Goal: Task Accomplishment & Management: Manage account settings

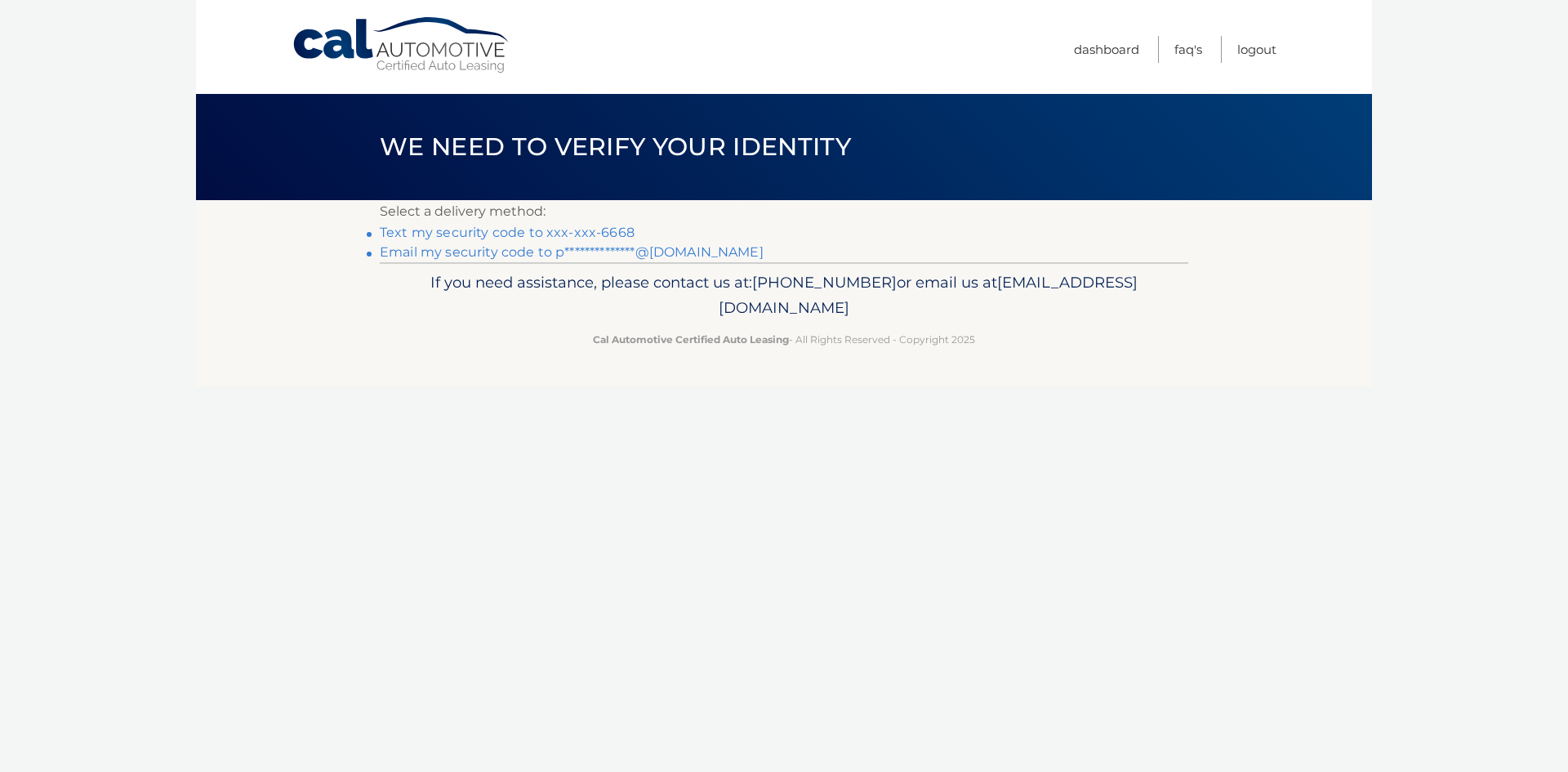
click at [538, 233] on link "Text my security code to xxx-xxx-6668" at bounding box center [507, 233] width 255 height 16
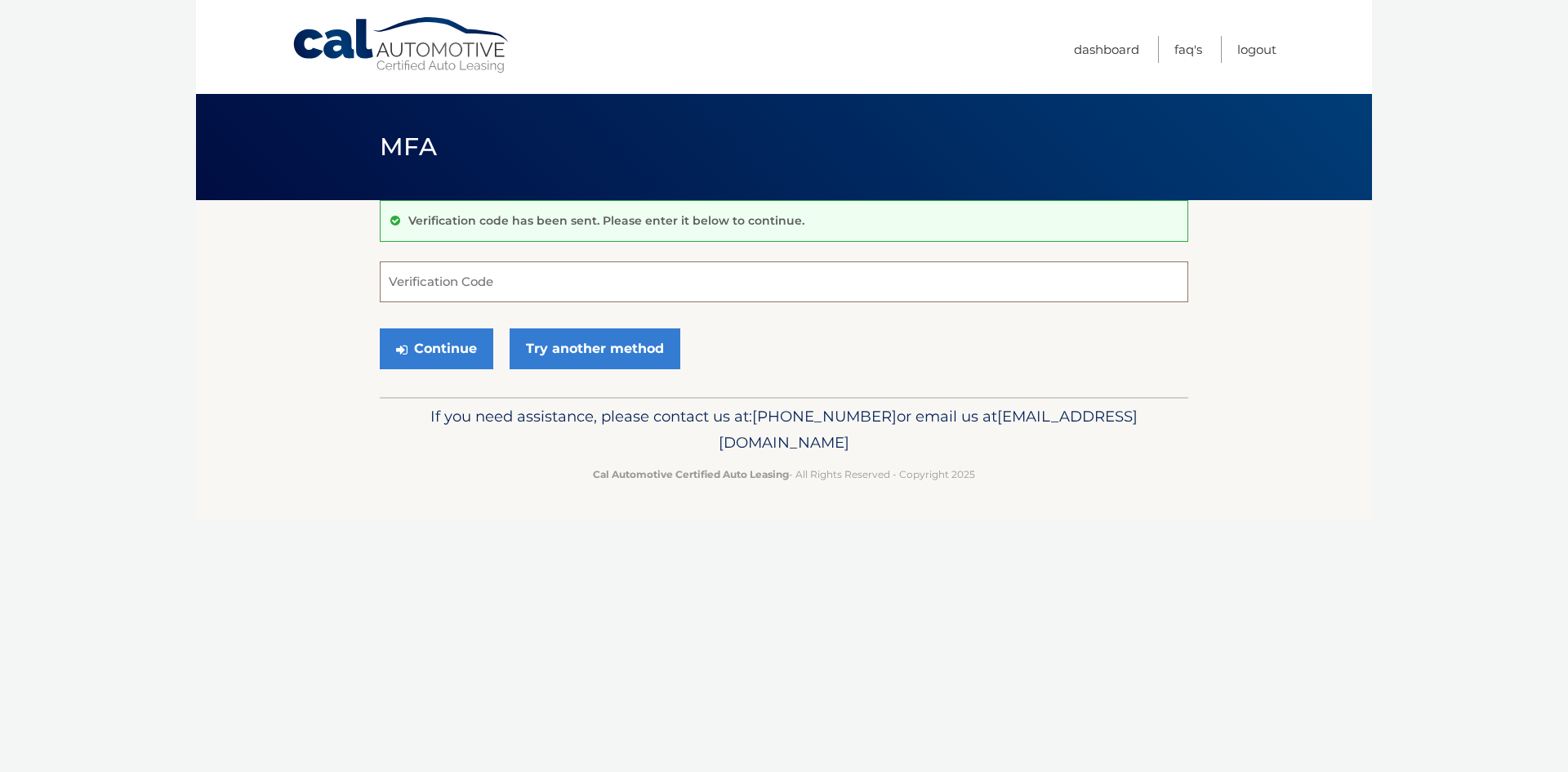
click at [451, 279] on input "Verification Code" at bounding box center [784, 282] width 808 height 41
type input "706376"
click at [379, 328] on button "Continue" at bounding box center [436, 348] width 113 height 41
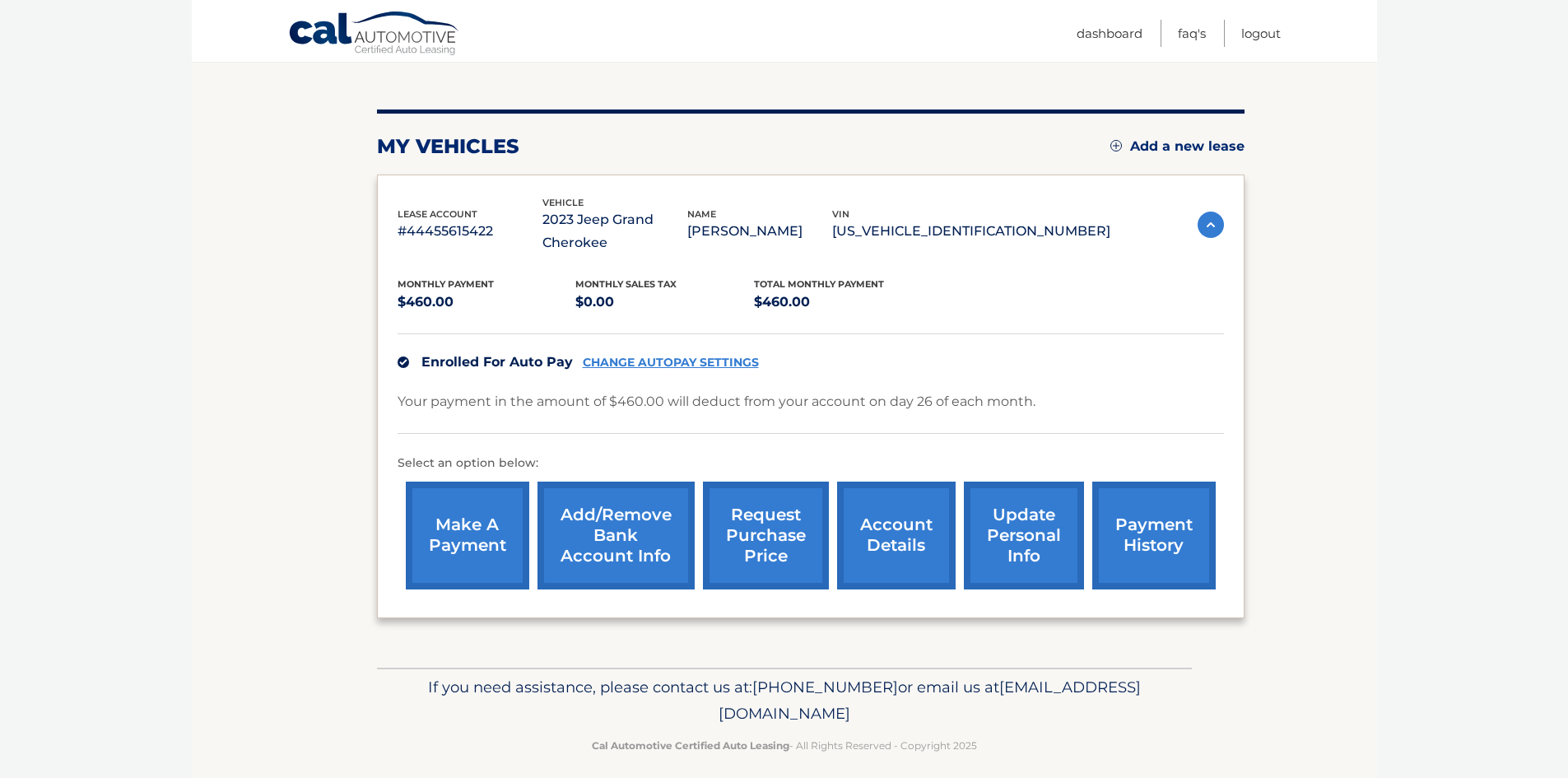
scroll to position [180, 0]
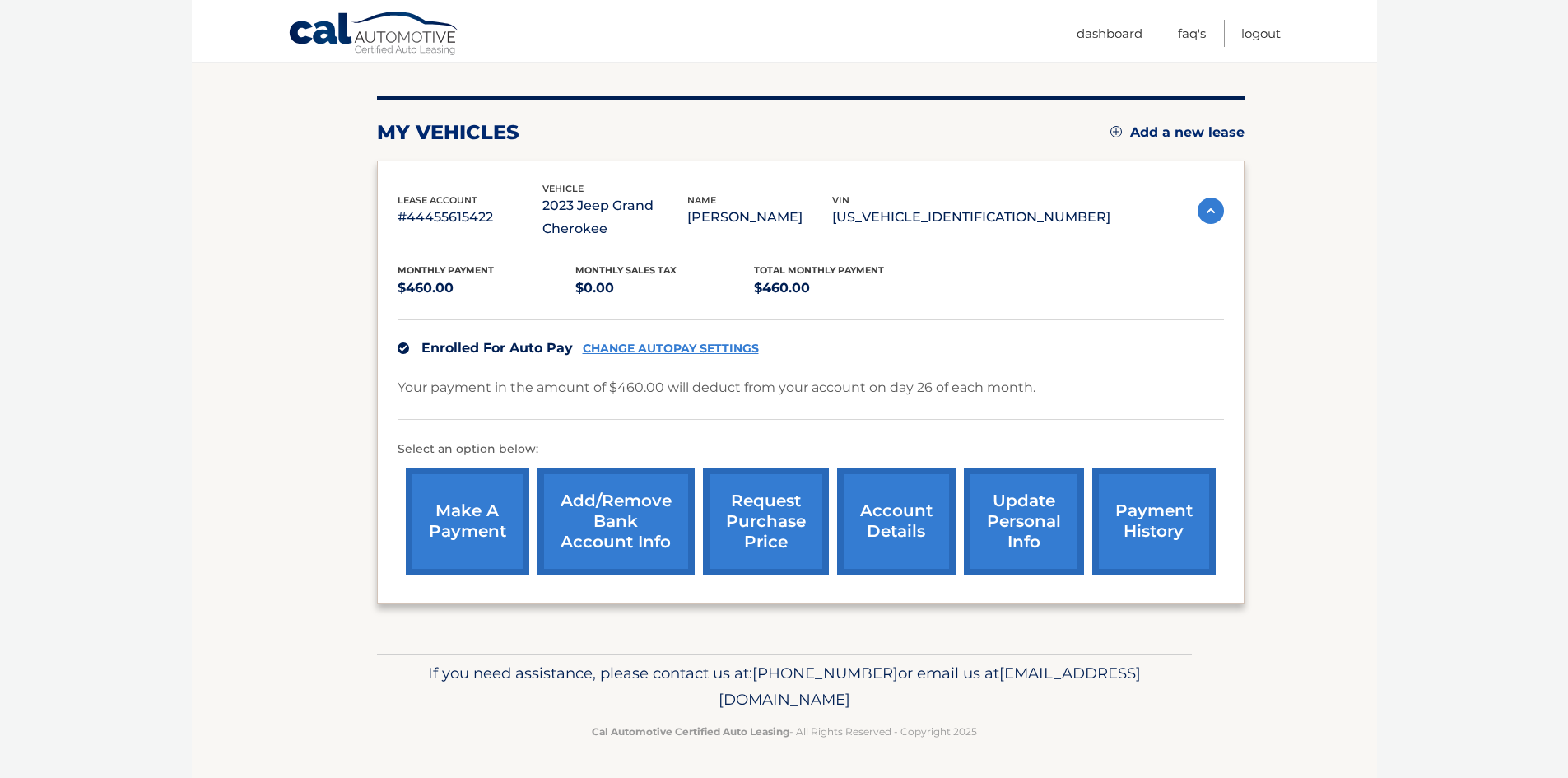
click at [886, 538] on link "account details" at bounding box center [896, 521] width 119 height 108
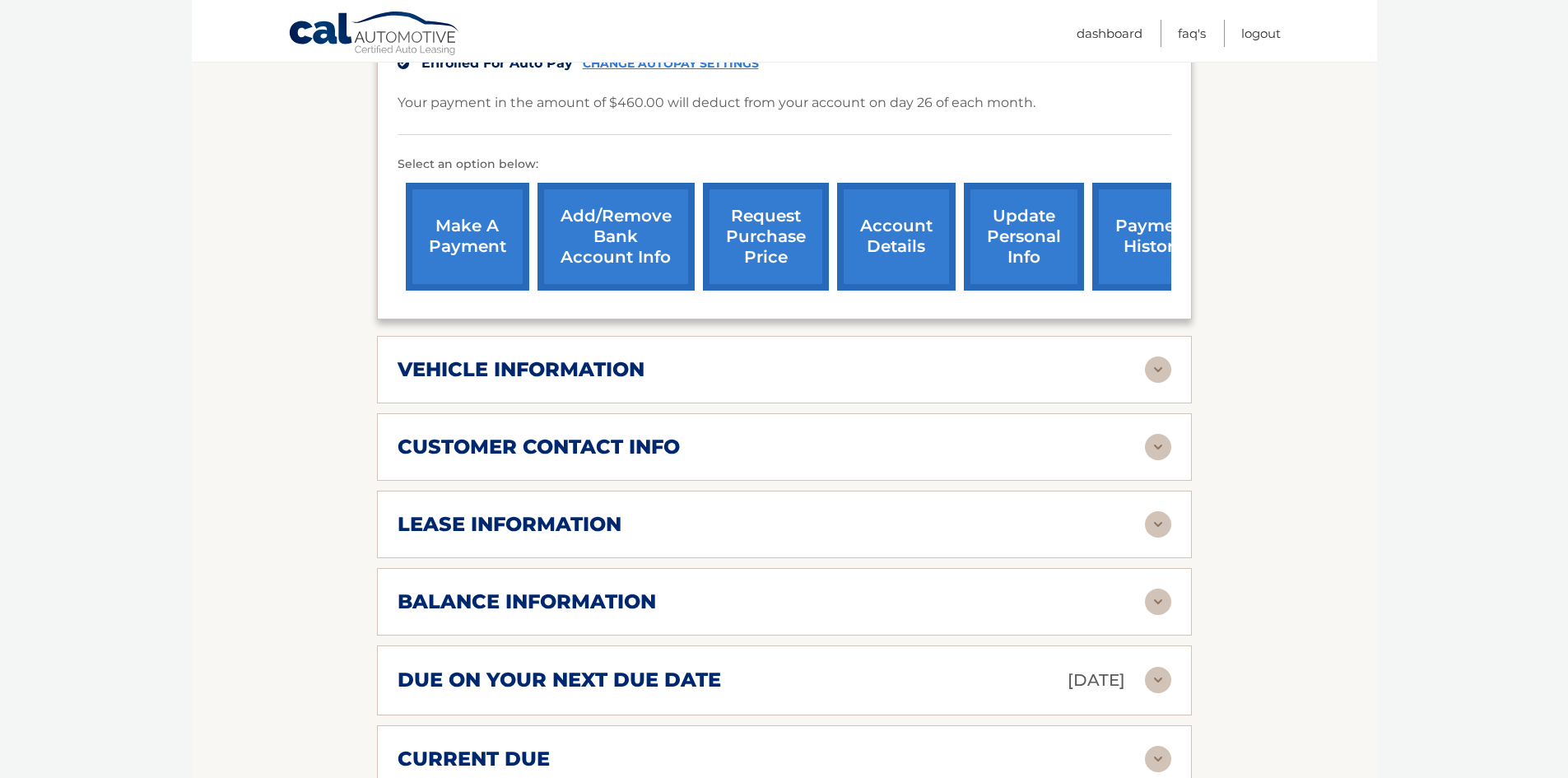
scroll to position [494, 0]
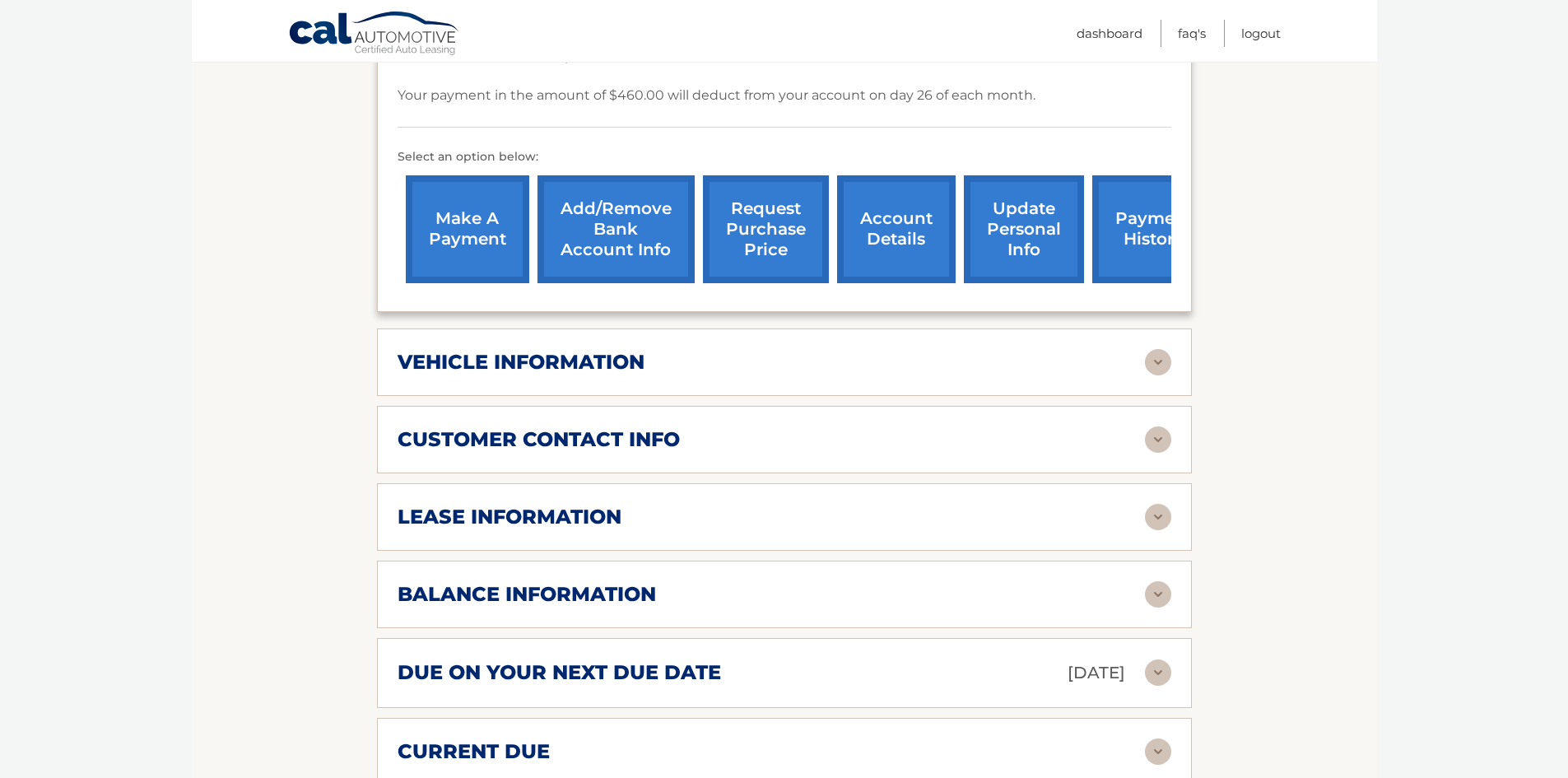
click at [567, 518] on h2 "lease information" at bounding box center [509, 517] width 224 height 25
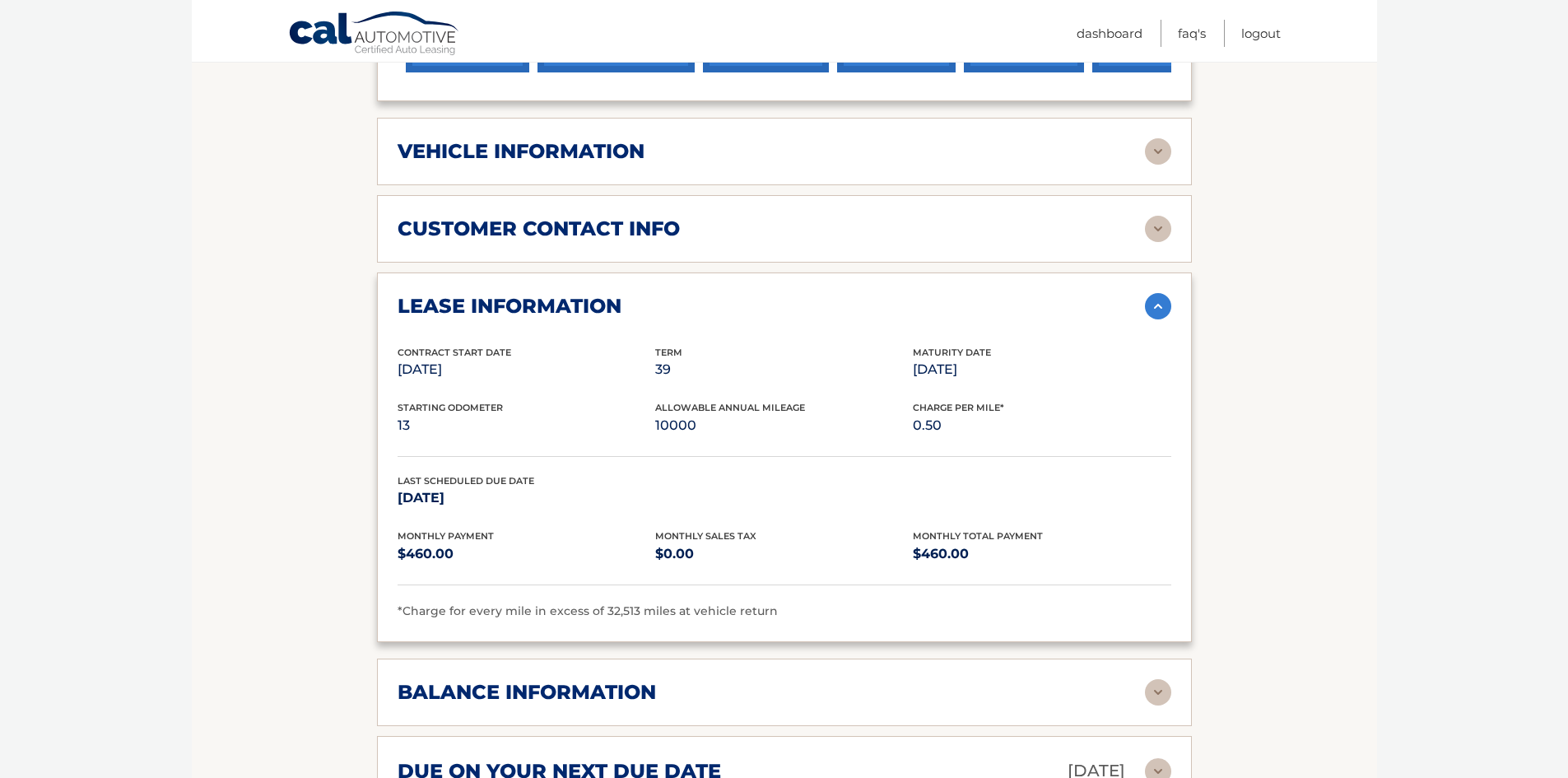
scroll to position [741, 0]
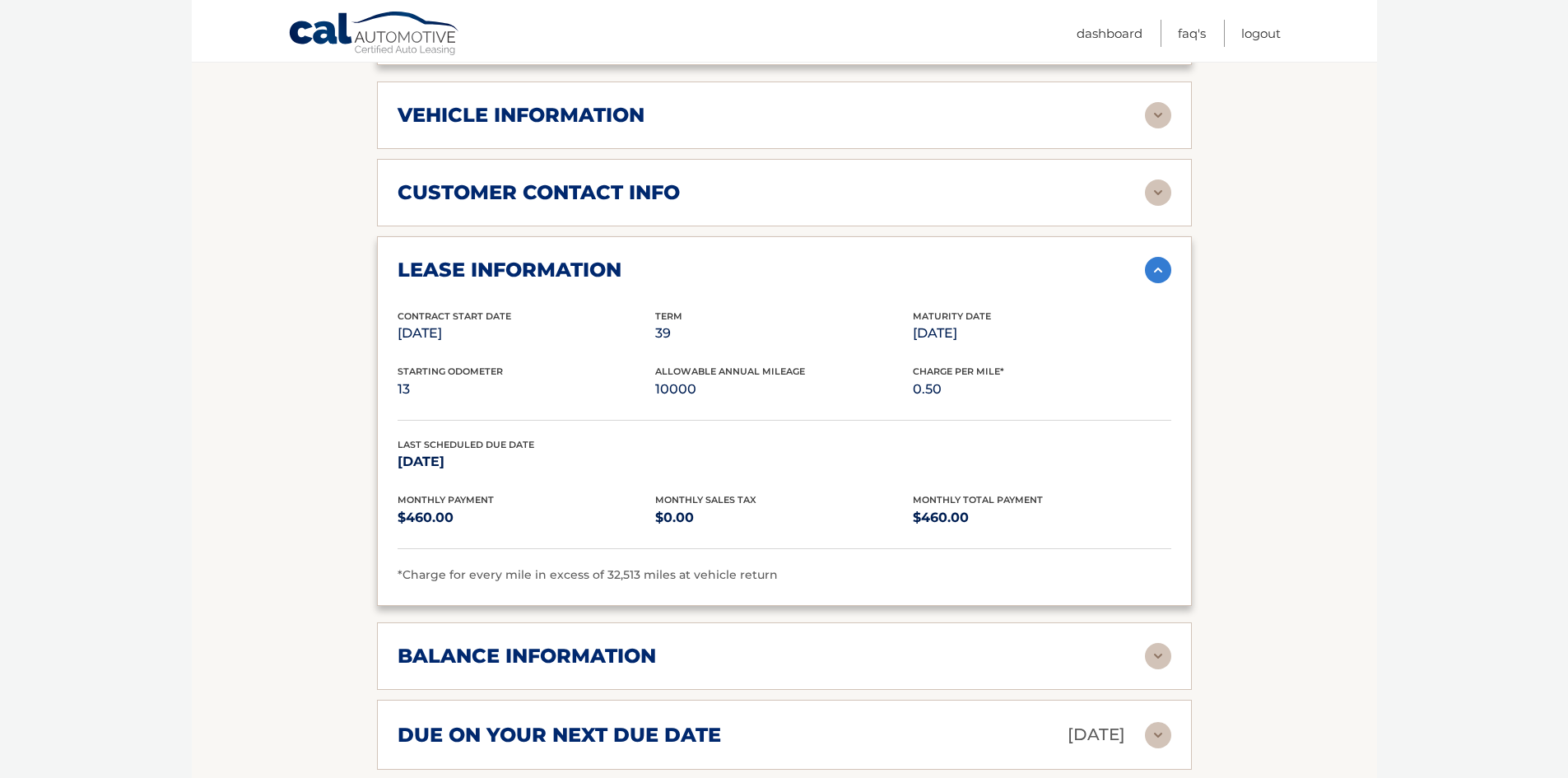
click at [583, 633] on div "balance information Payments Received 26 Payments Remaining 13 Next Payment wil…" at bounding box center [784, 656] width 815 height 68
click at [575, 646] on h2 "balance information" at bounding box center [527, 656] width 259 height 25
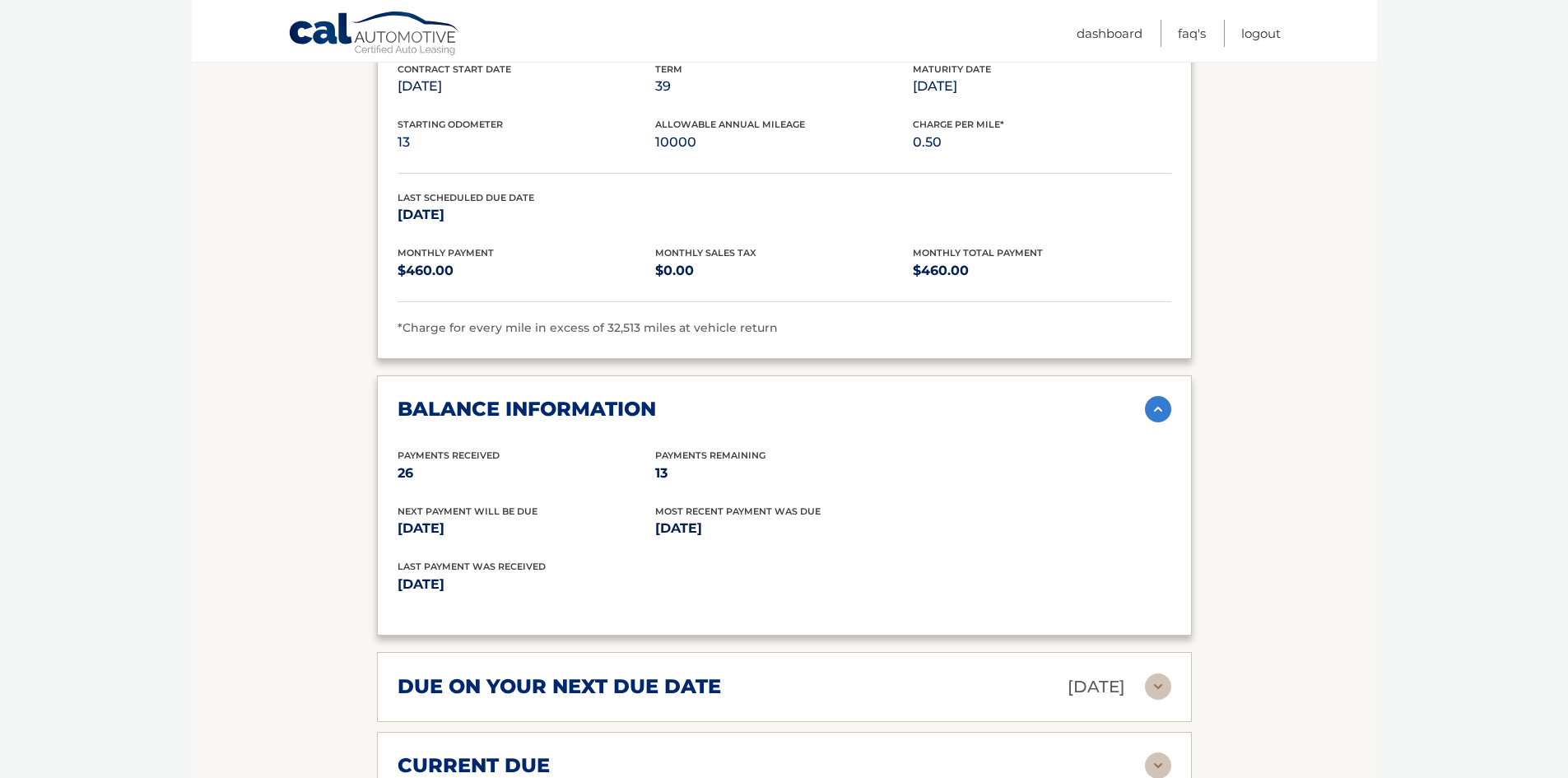
scroll to position [1234, 0]
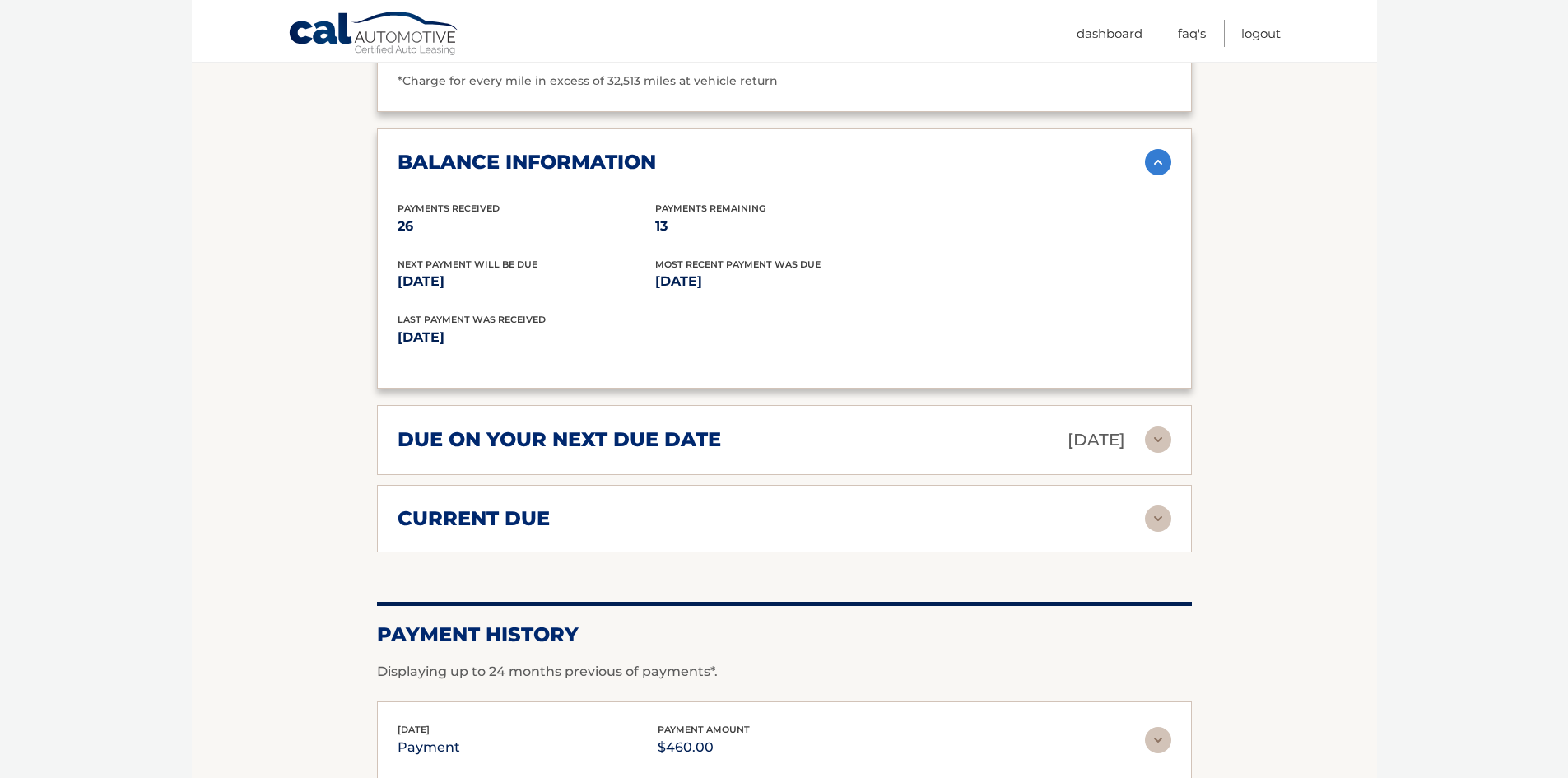
click at [546, 527] on h2 "current due" at bounding box center [473, 519] width 152 height 25
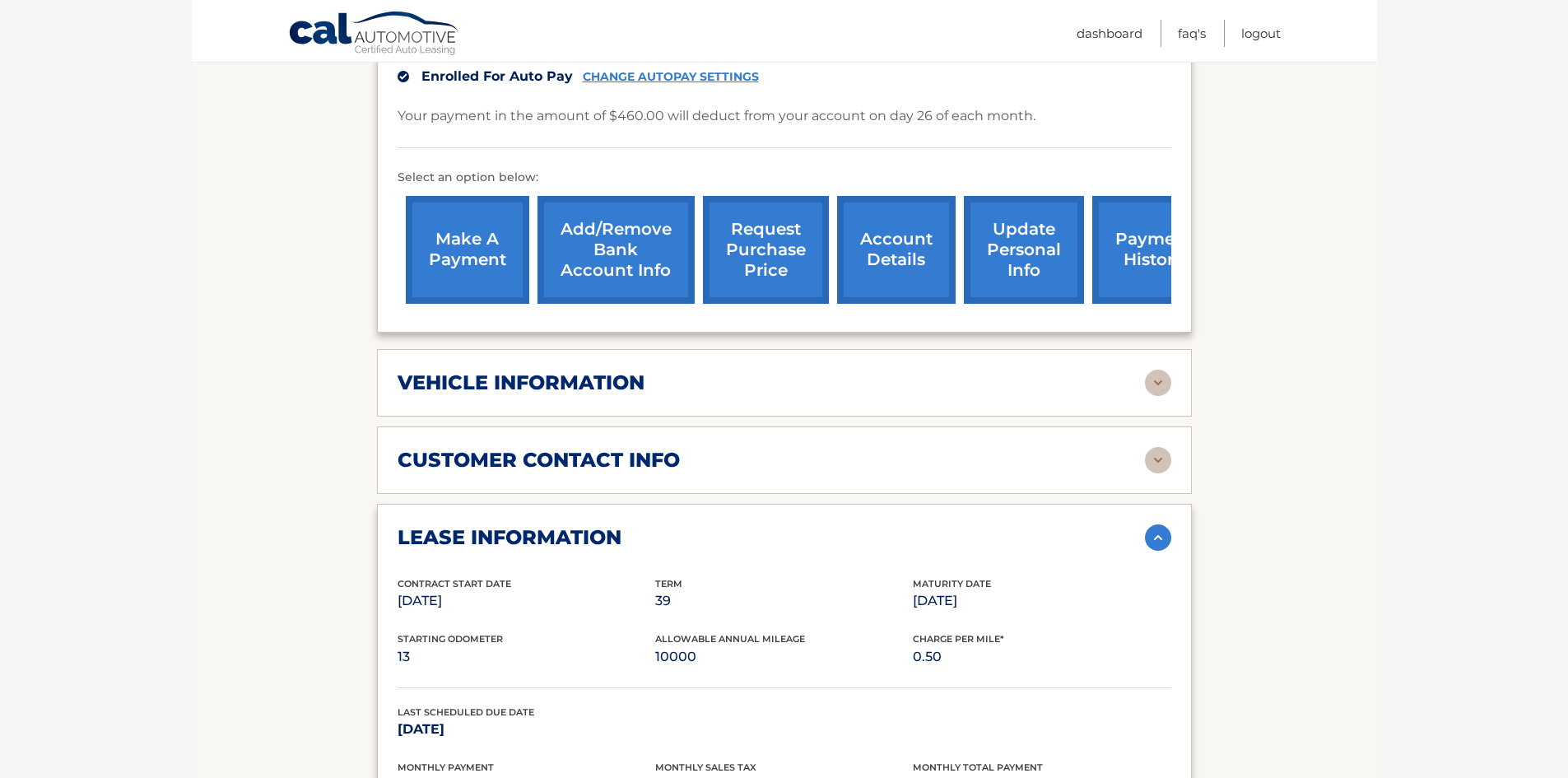
scroll to position [412, 0]
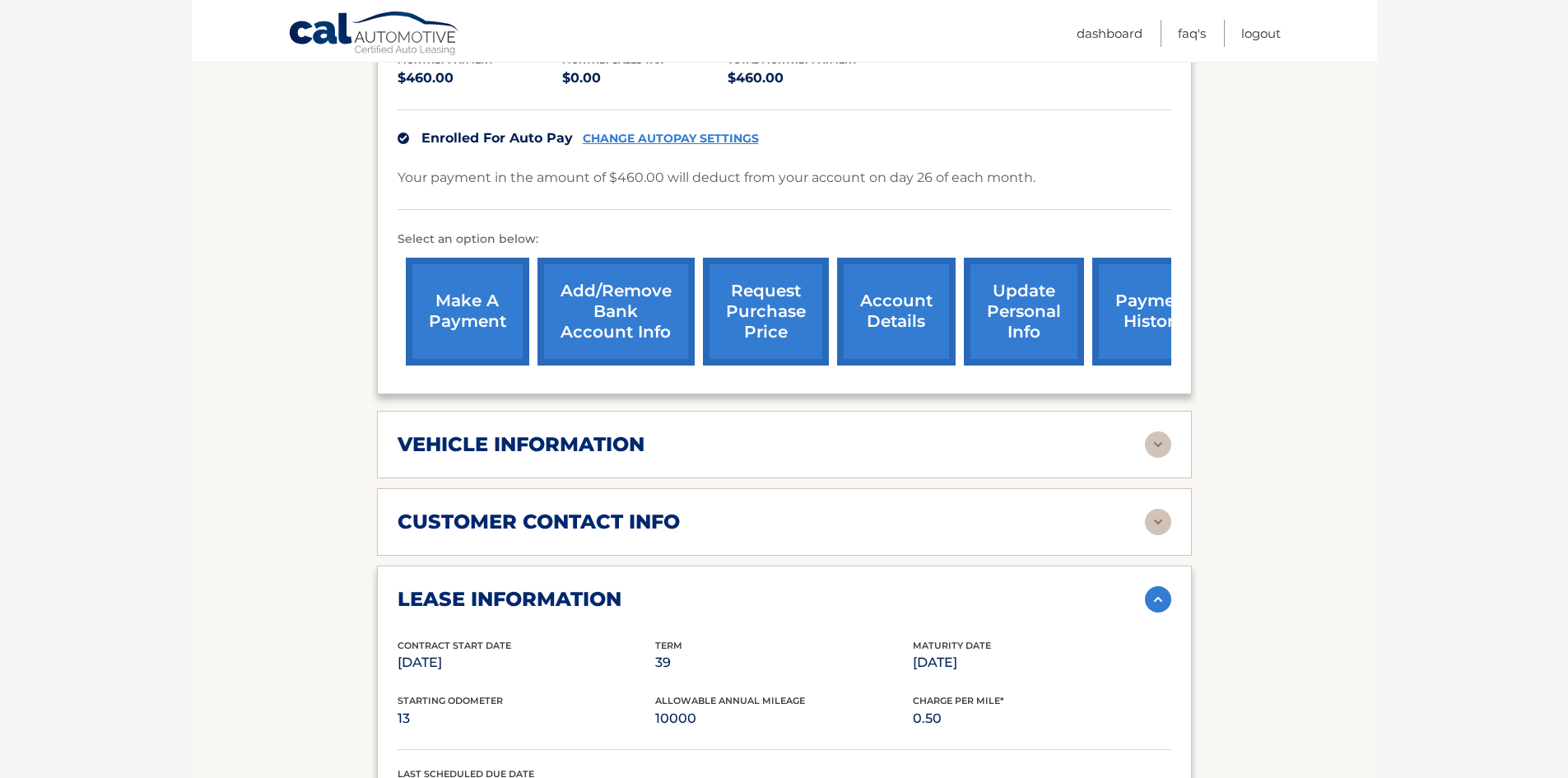
click at [528, 454] on h2 "vehicle information" at bounding box center [521, 445] width 247 height 25
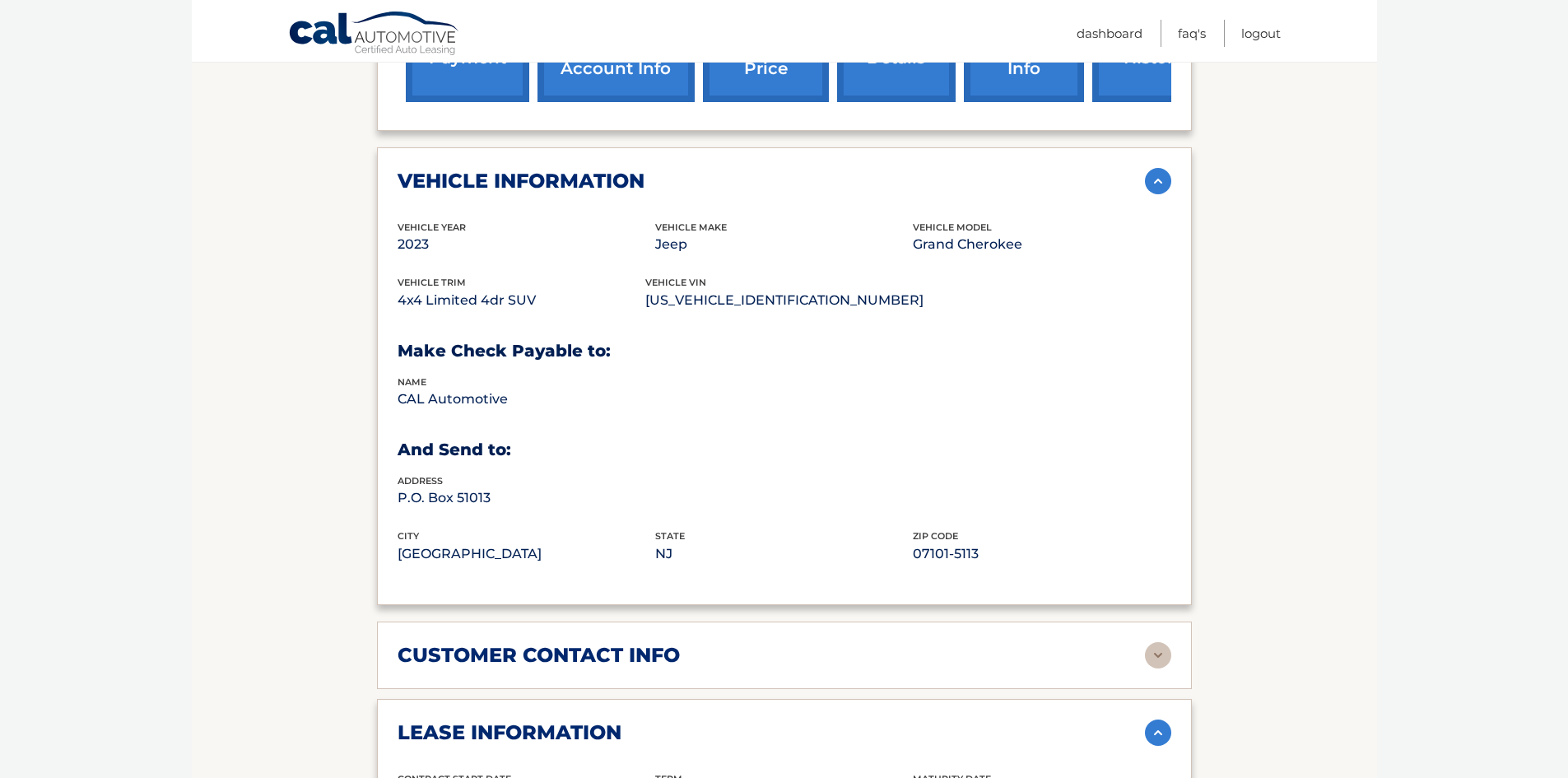
scroll to position [741, 0]
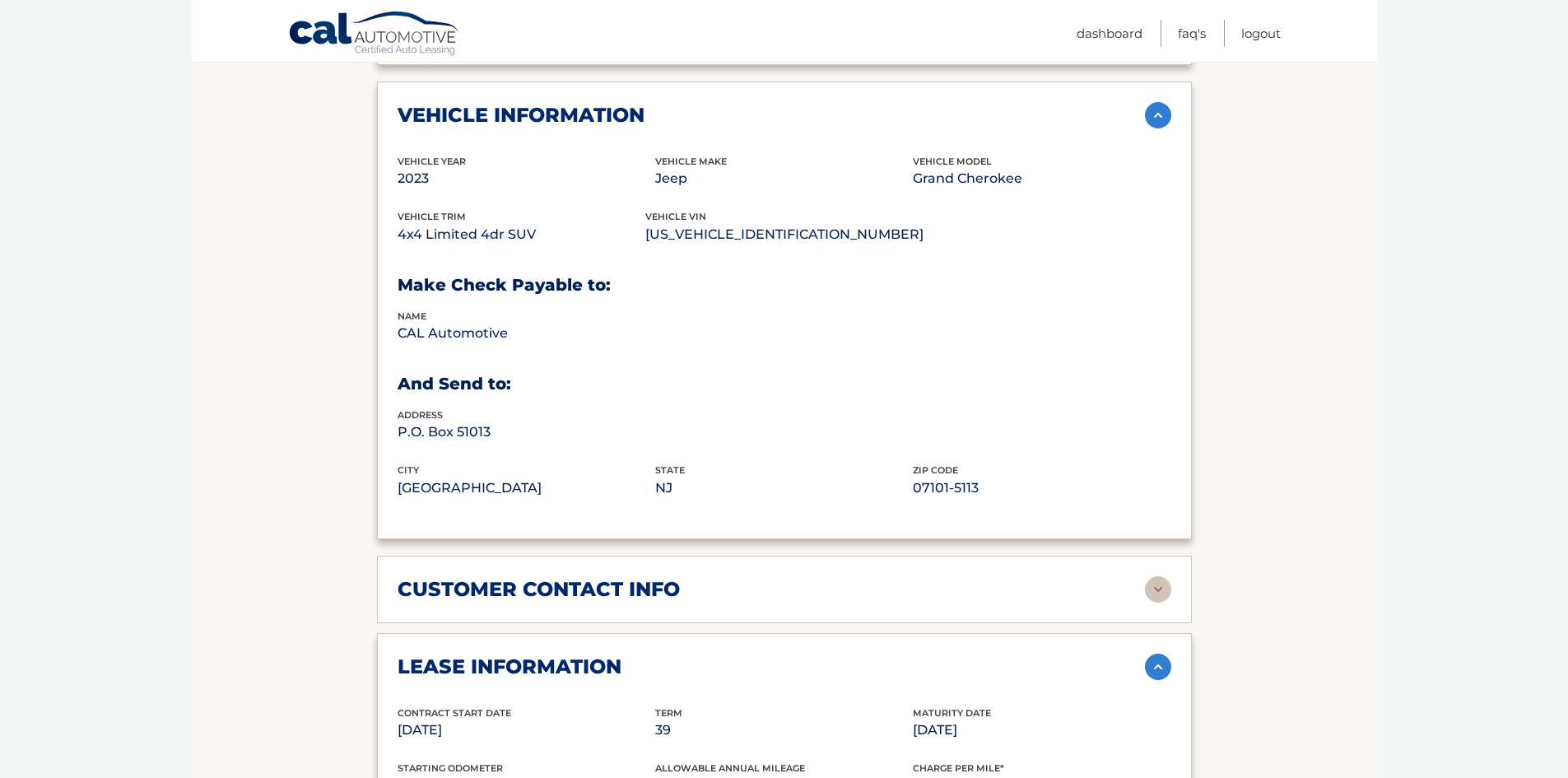
click at [544, 594] on h2 "customer contact info" at bounding box center [538, 589] width 283 height 25
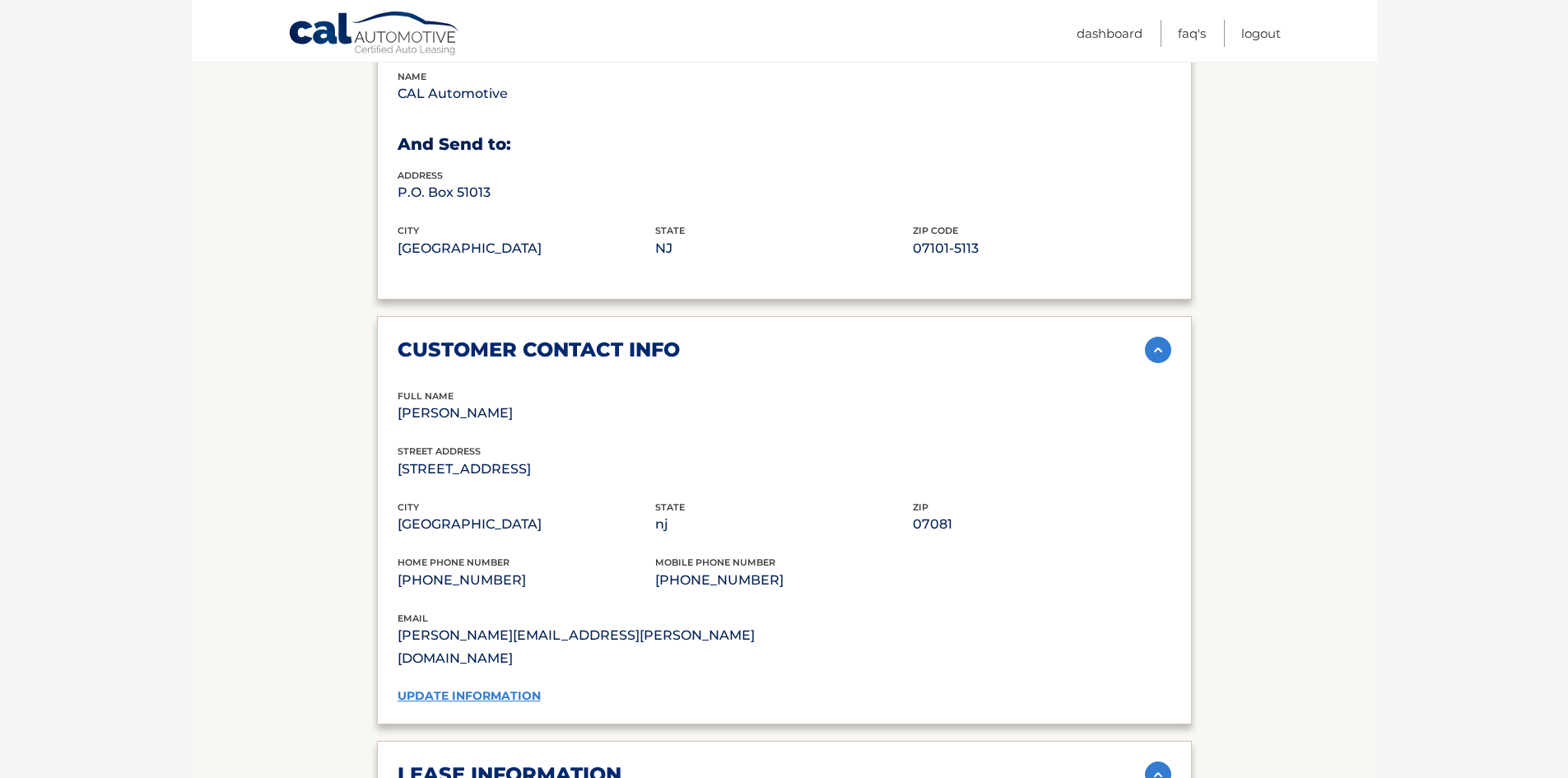
scroll to position [987, 0]
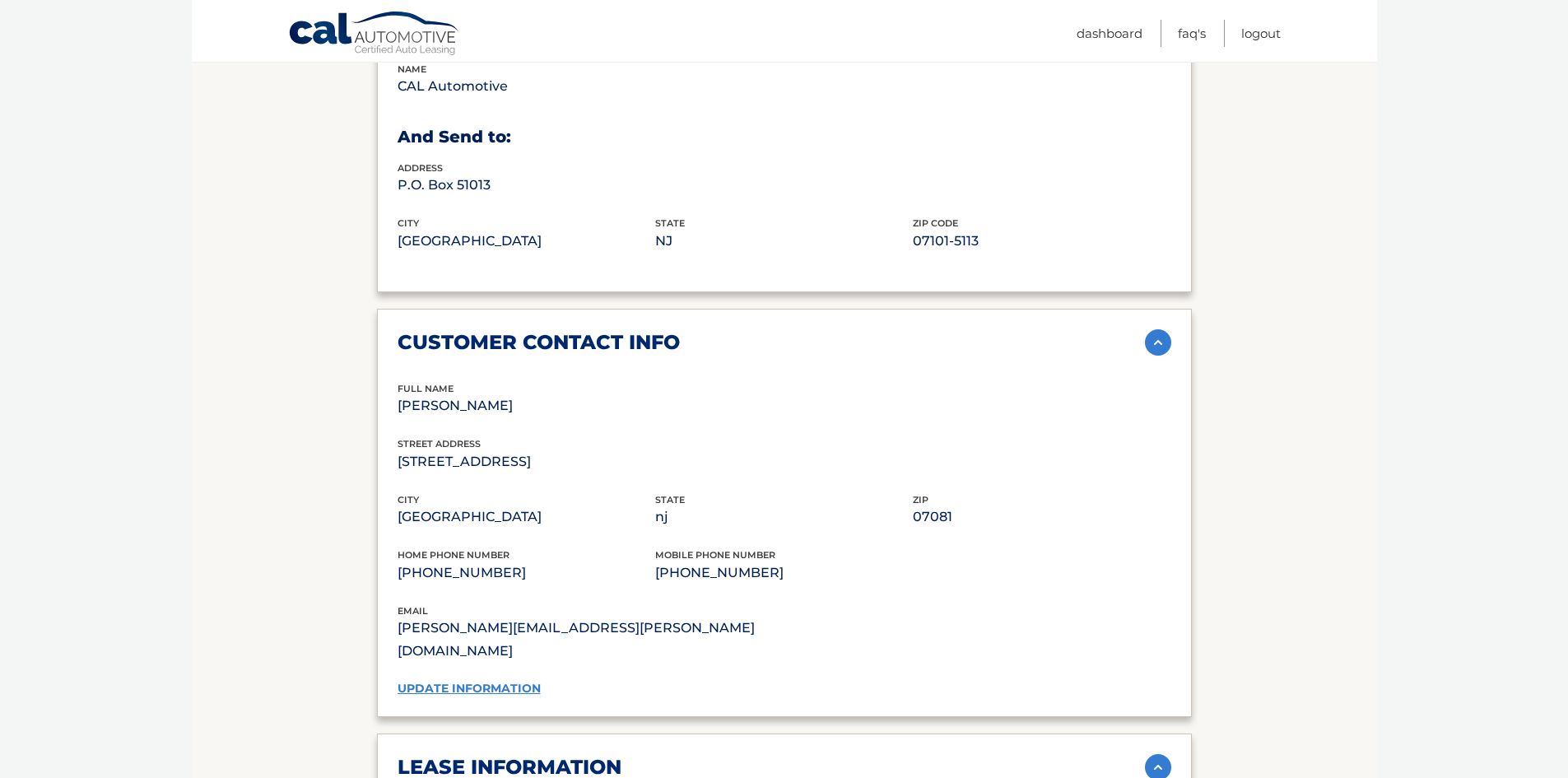
click at [480, 681] on link "update information" at bounding box center [469, 688] width 144 height 15
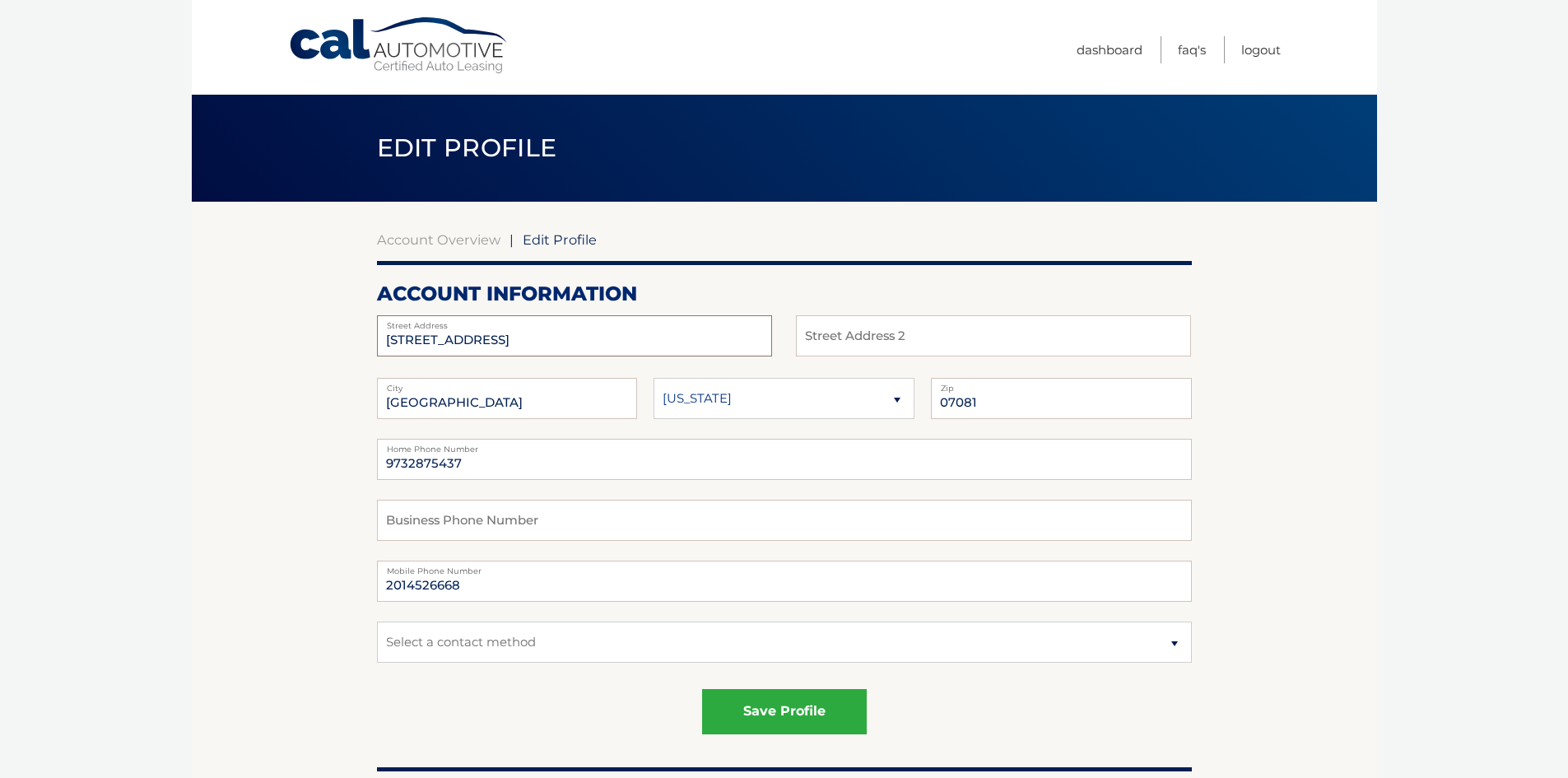
drag, startPoint x: 485, startPoint y: 348, endPoint x: 250, endPoint y: 371, distance: 236.1
type input "2"
type input "321 Linda Dr"
click at [491, 402] on input "Mount" at bounding box center [507, 398] width 261 height 41
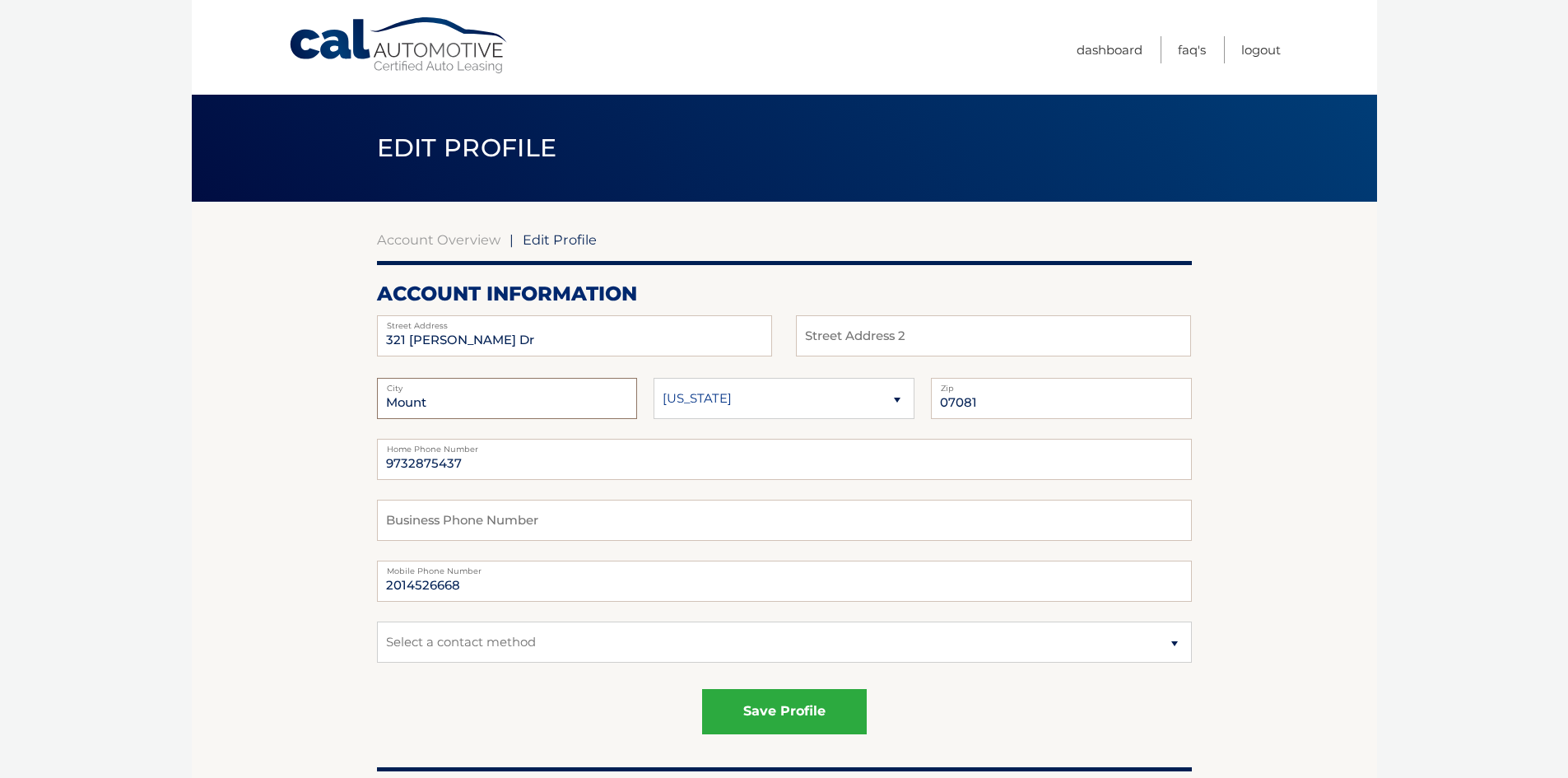
type input "Mountainside"
drag, startPoint x: 694, startPoint y: 418, endPoint x: 704, endPoint y: 408, distance: 14.1
click at [694, 418] on select "Alaska Alabama Arkansas Arizona California" at bounding box center [784, 398] width 261 height 41
select select "NJ"
click at [653, 378] on select "Alaska Alabama Arkansas Arizona California" at bounding box center [784, 398] width 261 height 41
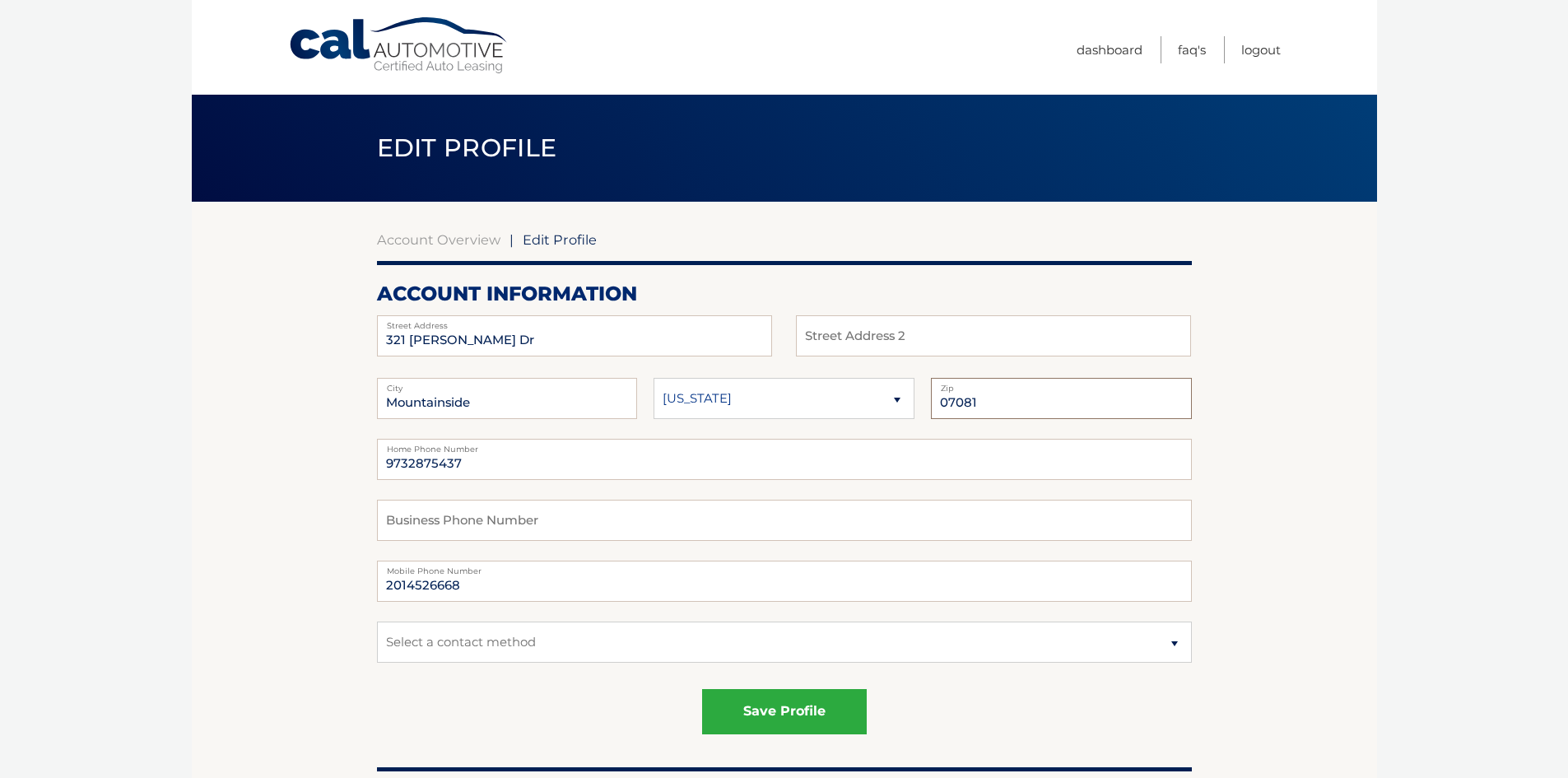
drag, startPoint x: 921, startPoint y: 393, endPoint x: 900, endPoint y: 390, distance: 21.2
click at [904, 391] on fieldset "Mountainside City Alaska Alabama Arkansas State 07081 Zip" at bounding box center [784, 408] width 815 height 61
type input "07092"
drag, startPoint x: 489, startPoint y: 468, endPoint x: 152, endPoint y: 394, distance: 345.0
click at [155, 394] on body "Cal Automotive Menu Dashboard FAQ's Logout | Zip" at bounding box center [784, 389] width 1568 height 778
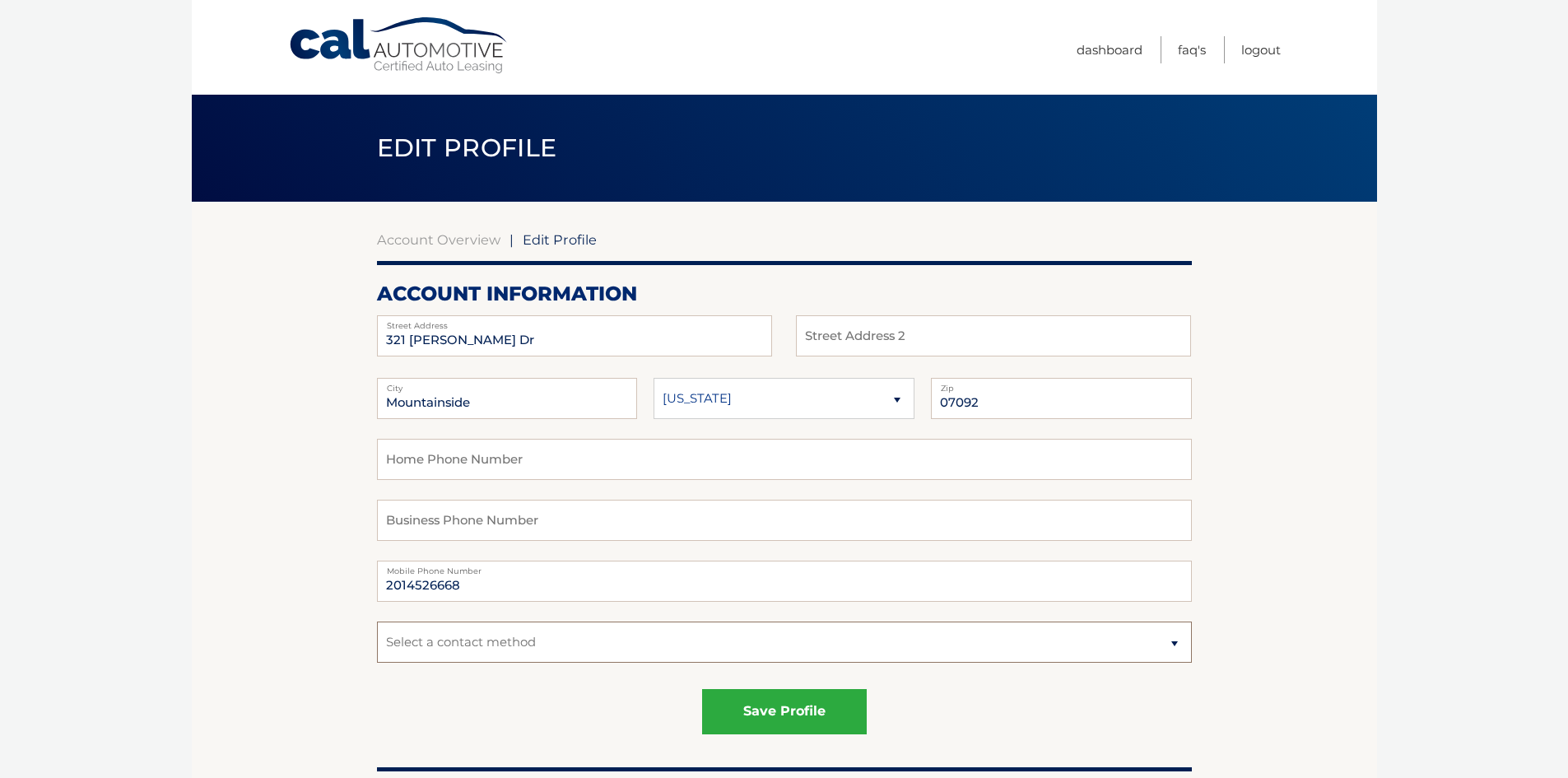
click at [588, 640] on select "Select a contact method Mobile Home" at bounding box center [784, 642] width 815 height 41
select select "1"
click at [377, 621] on select "Select a contact method Mobile Home" at bounding box center [784, 642] width 815 height 41
click at [827, 726] on button "save profile" at bounding box center [784, 711] width 165 height 45
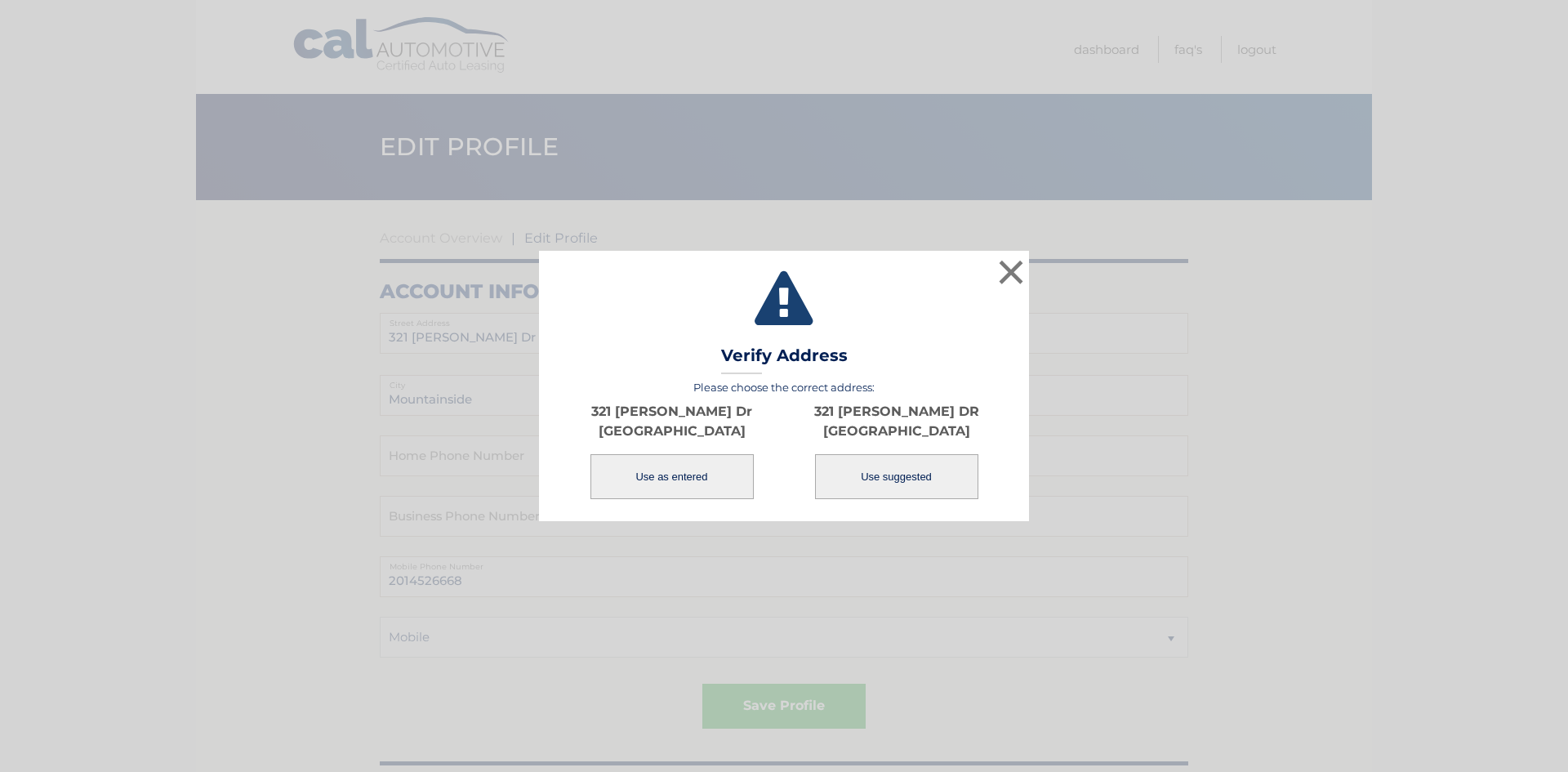
click at [922, 477] on button "Use suggested" at bounding box center [897, 476] width 164 height 45
type input "321 [PERSON_NAME] DR"
type input "MOUNTAINSIDE"
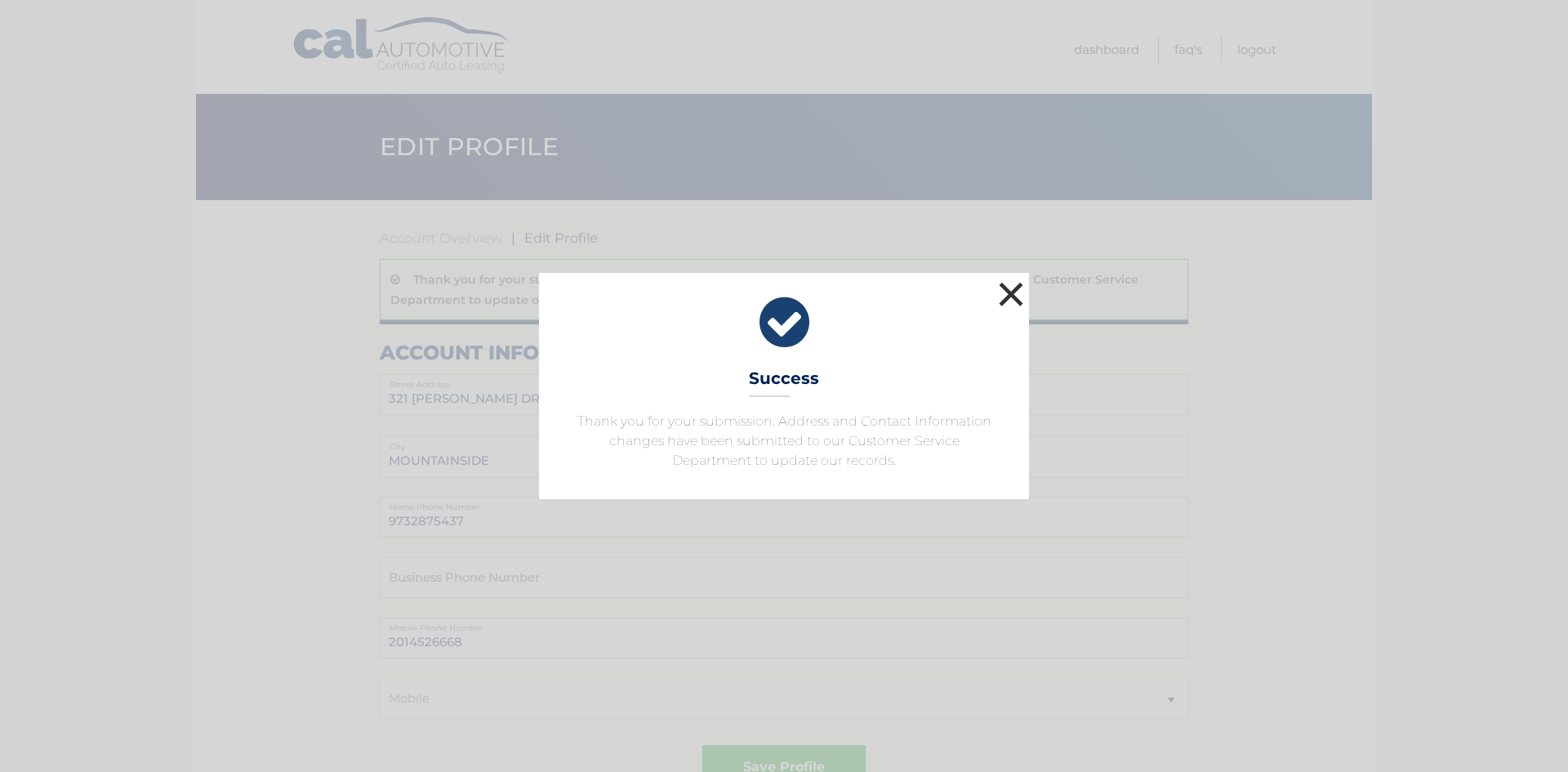
click at [1012, 296] on button "×" at bounding box center [1011, 294] width 33 height 33
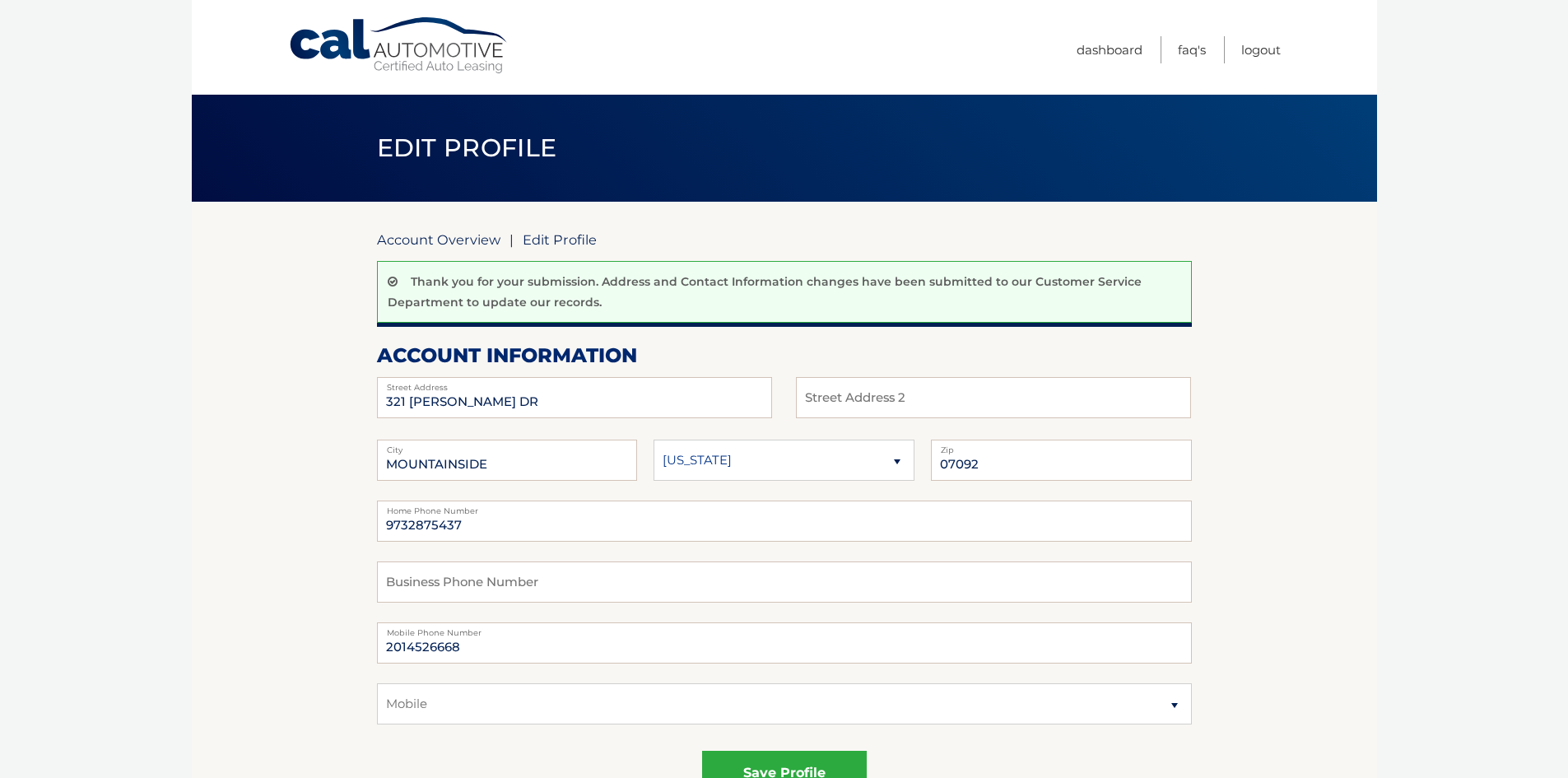
click at [443, 237] on link "Account Overview" at bounding box center [439, 240] width 124 height 16
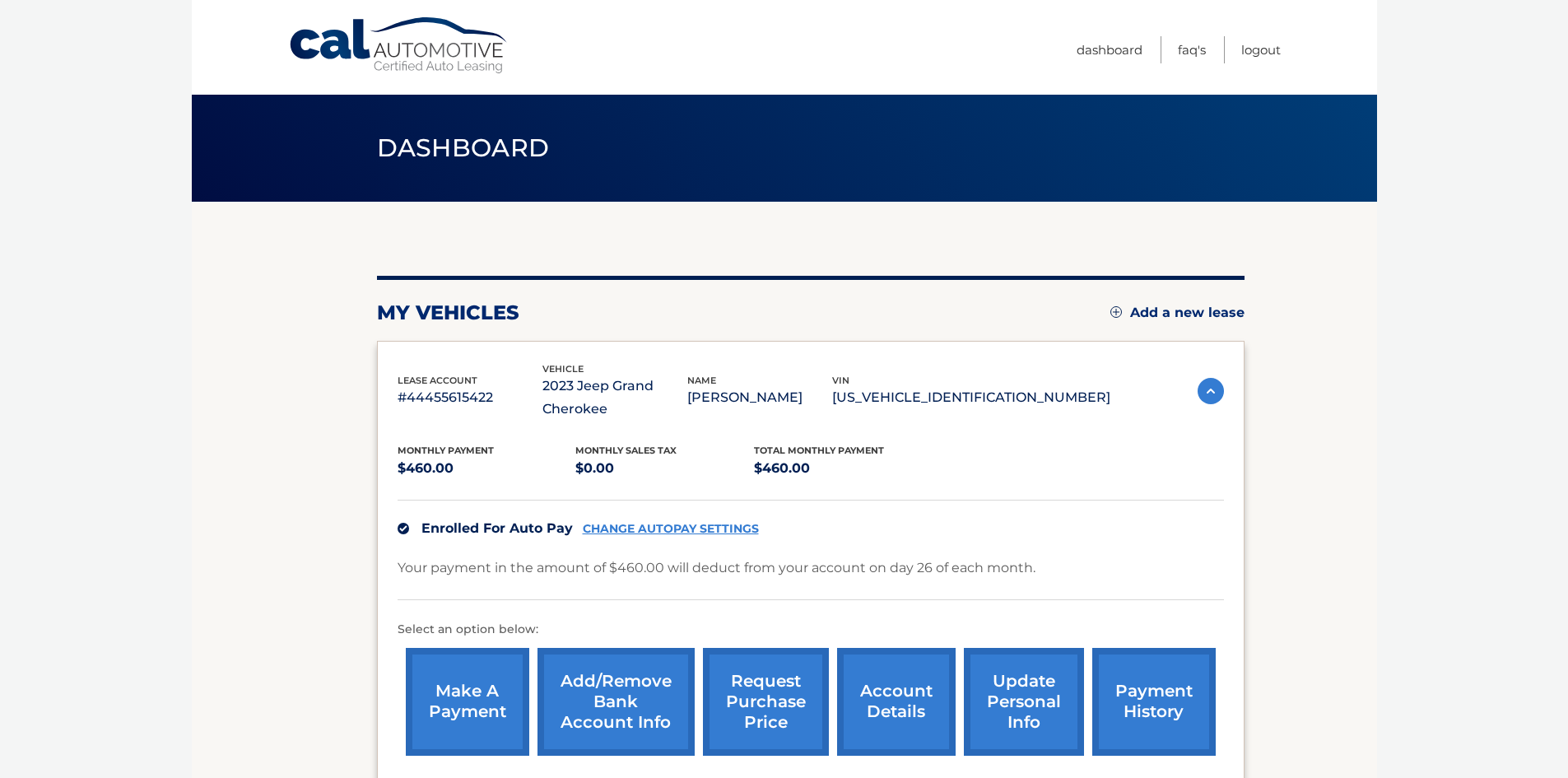
scroll to position [82, 0]
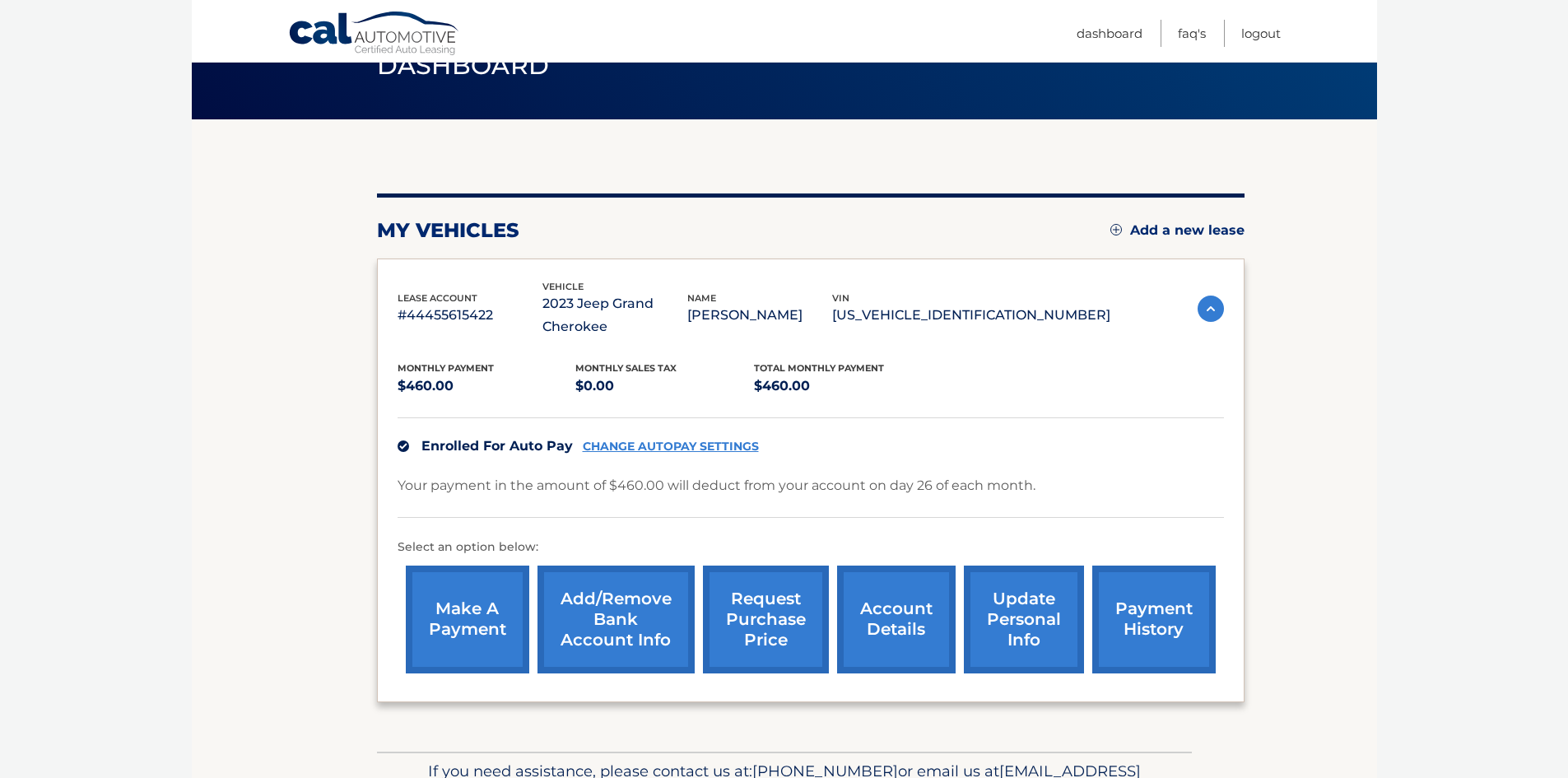
click at [773, 620] on link "request purchase price" at bounding box center [766, 618] width 126 height 108
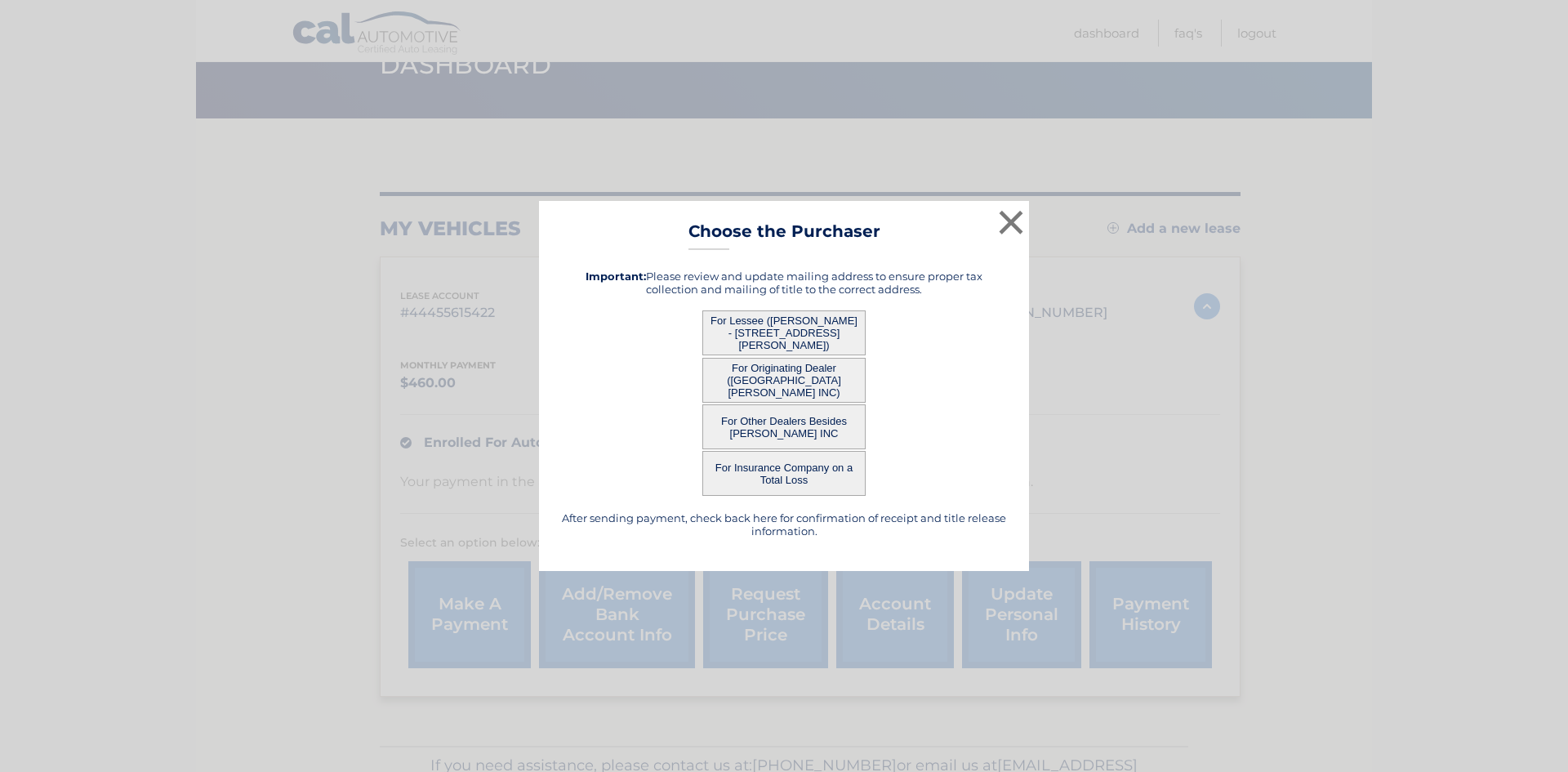
click at [819, 334] on button "For Lessee ([PERSON_NAME] - [STREET_ADDRESS][PERSON_NAME])" at bounding box center [784, 332] width 164 height 45
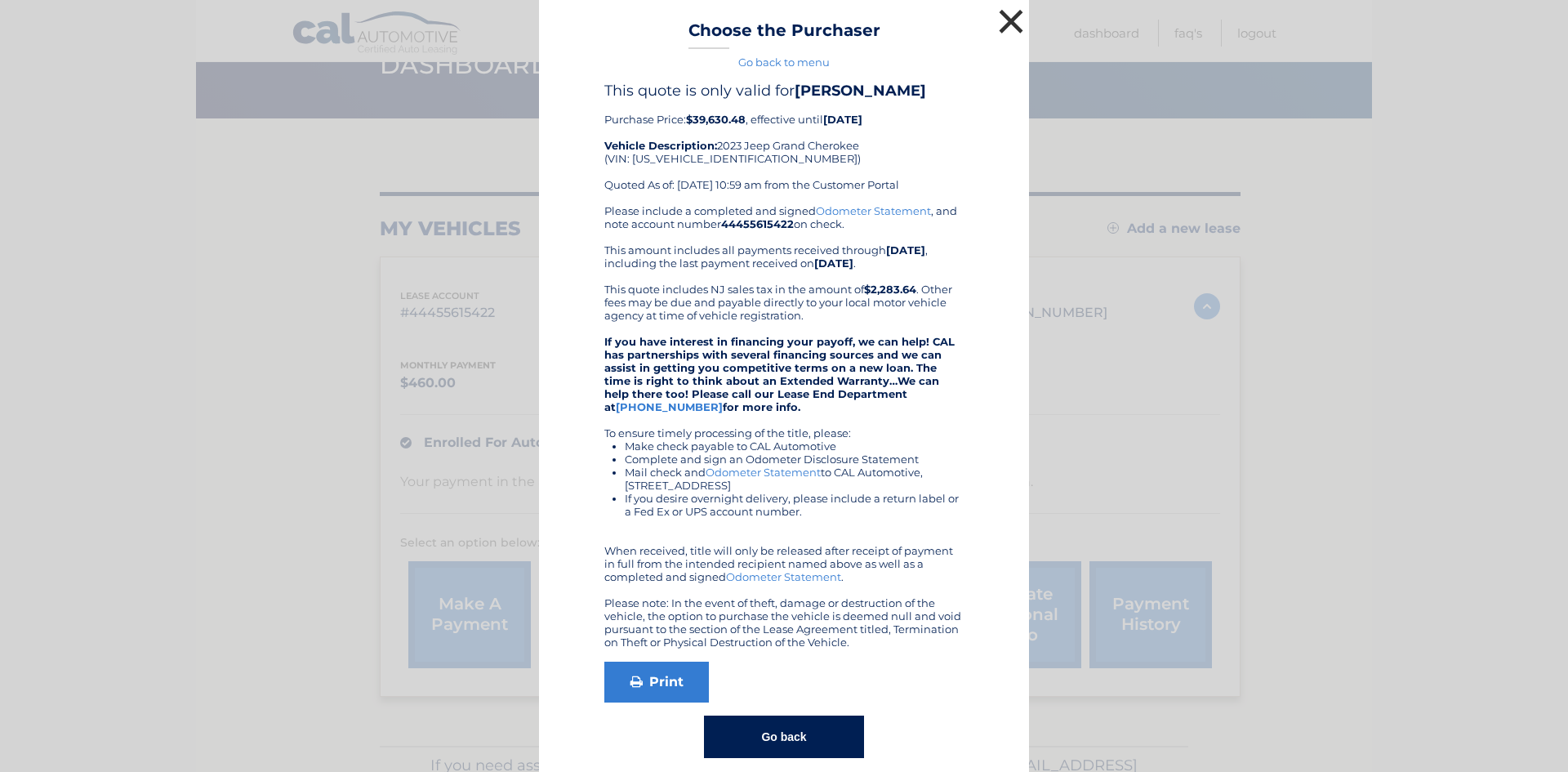
click at [1015, 23] on button "×" at bounding box center [1011, 21] width 33 height 33
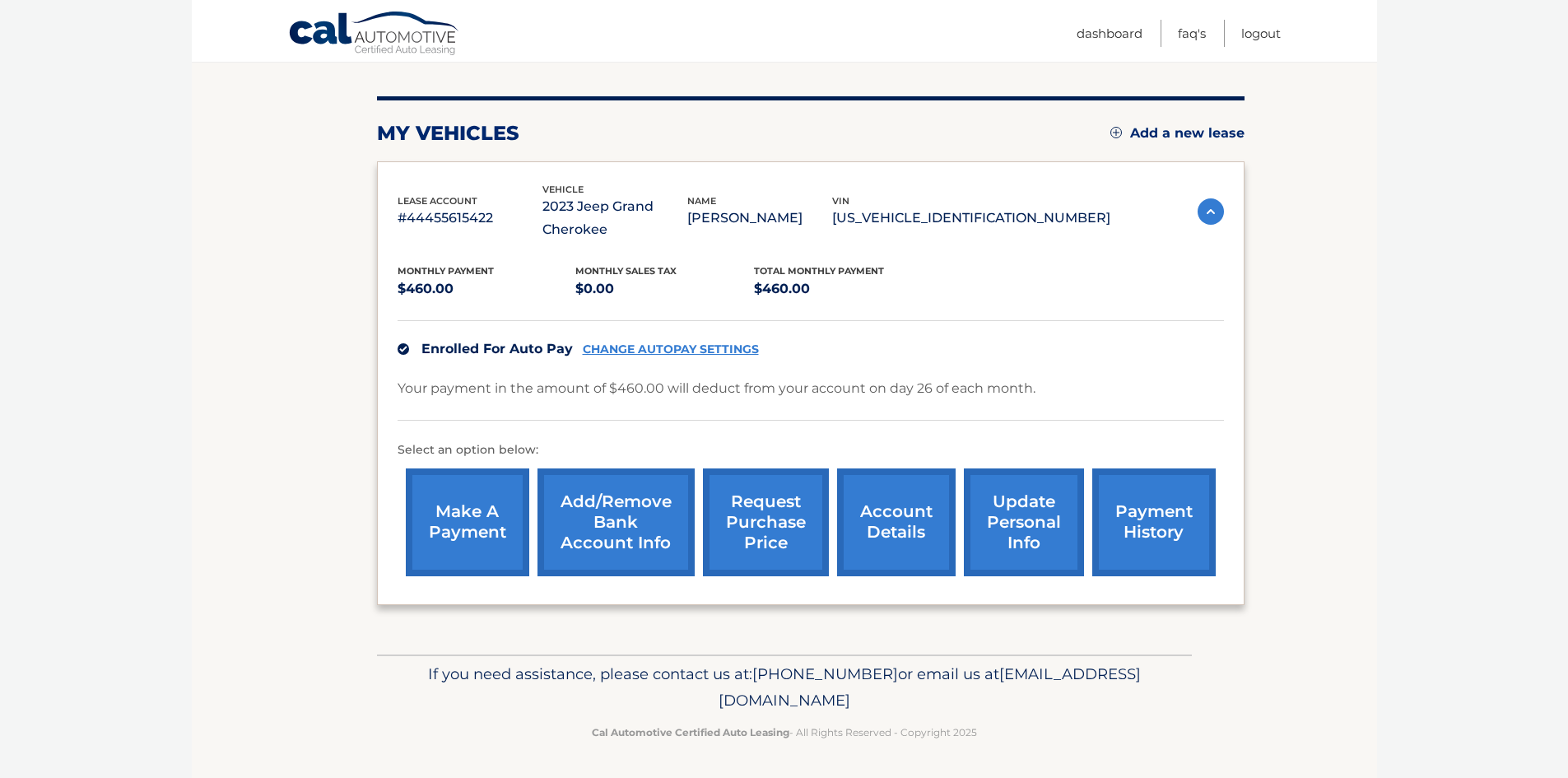
scroll to position [180, 0]
click at [901, 524] on link "account details" at bounding box center [896, 521] width 119 height 108
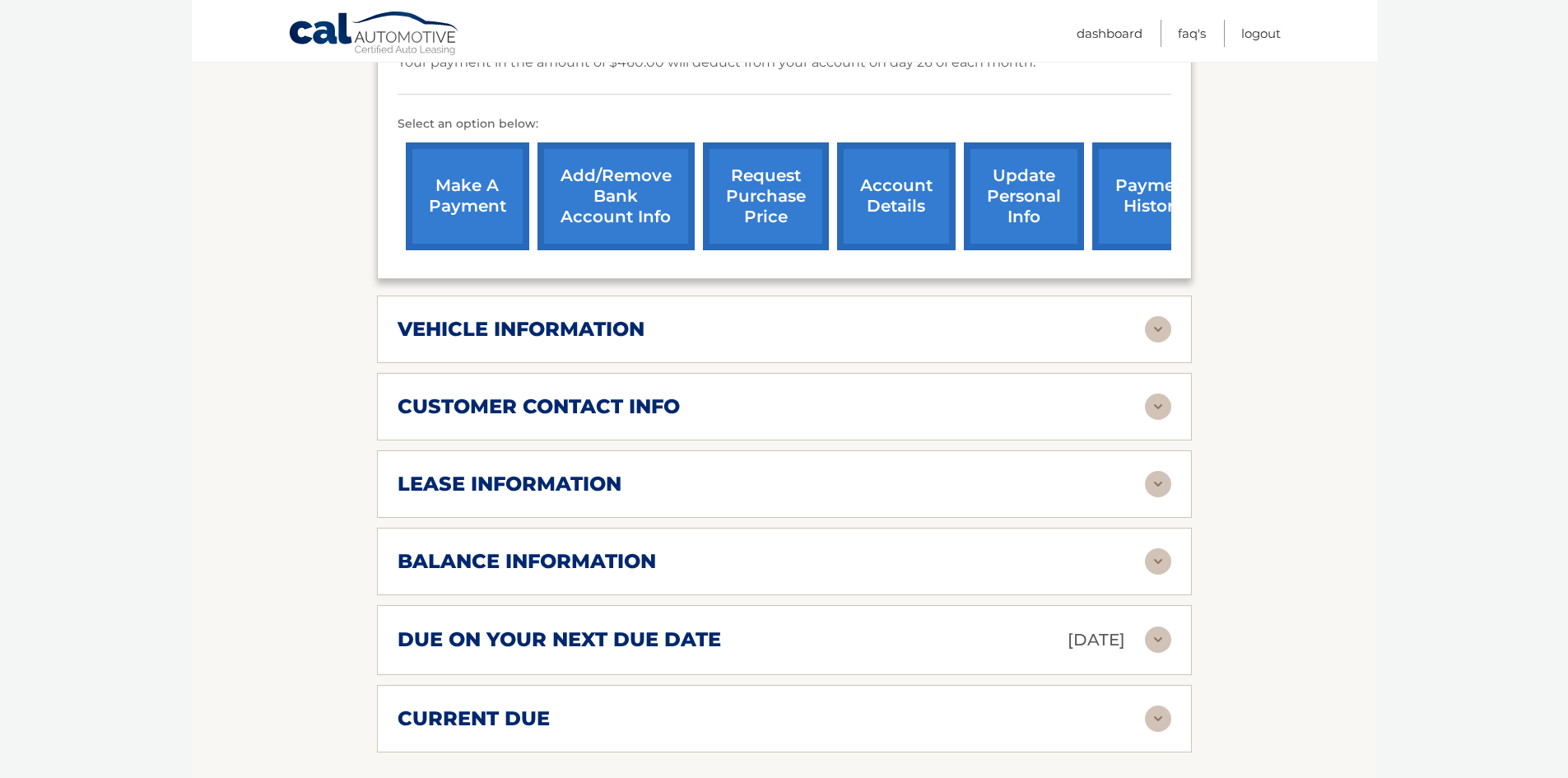
scroll to position [576, 0]
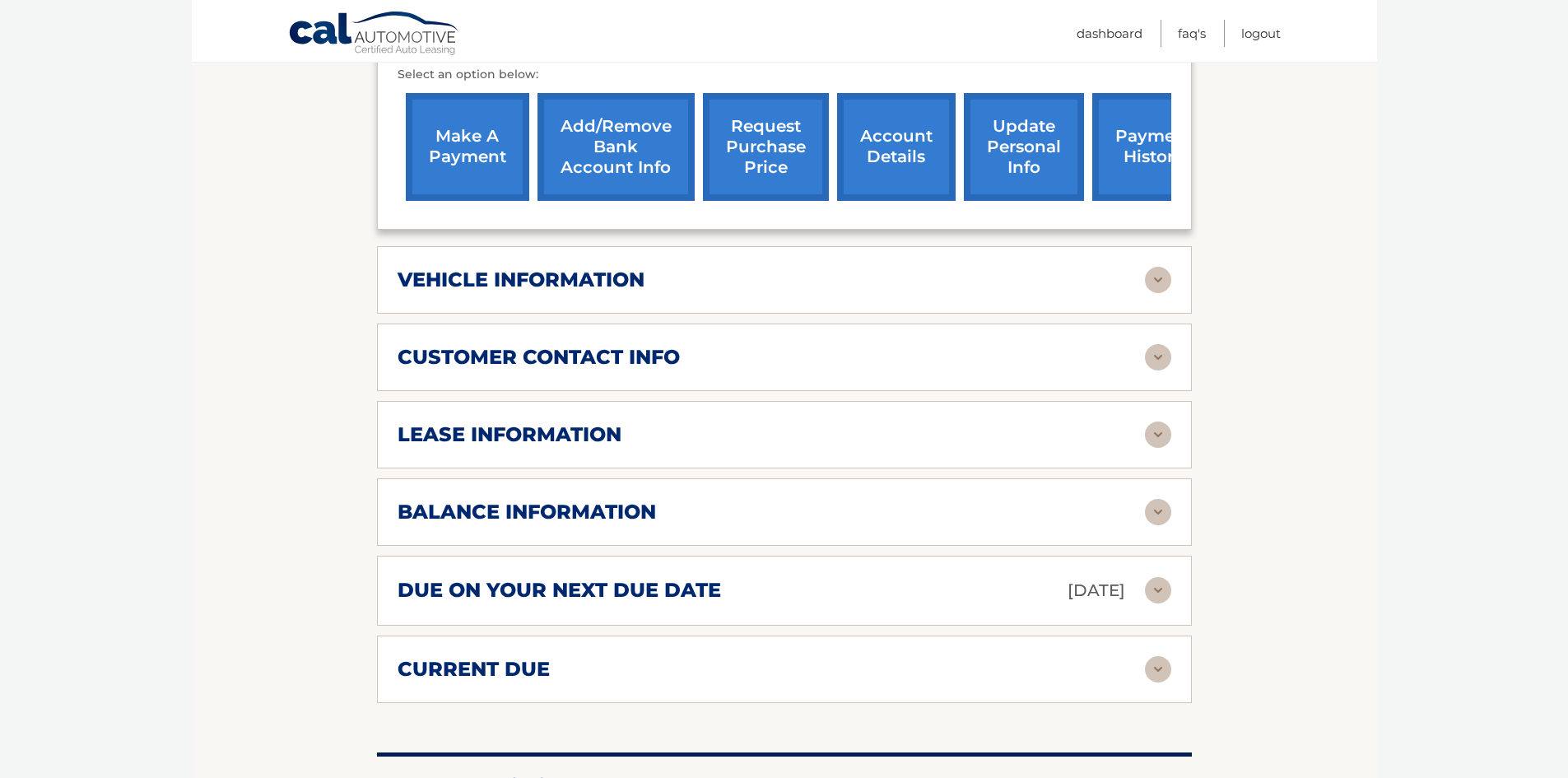
click at [603, 446] on h2 "lease information" at bounding box center [509, 435] width 224 height 25
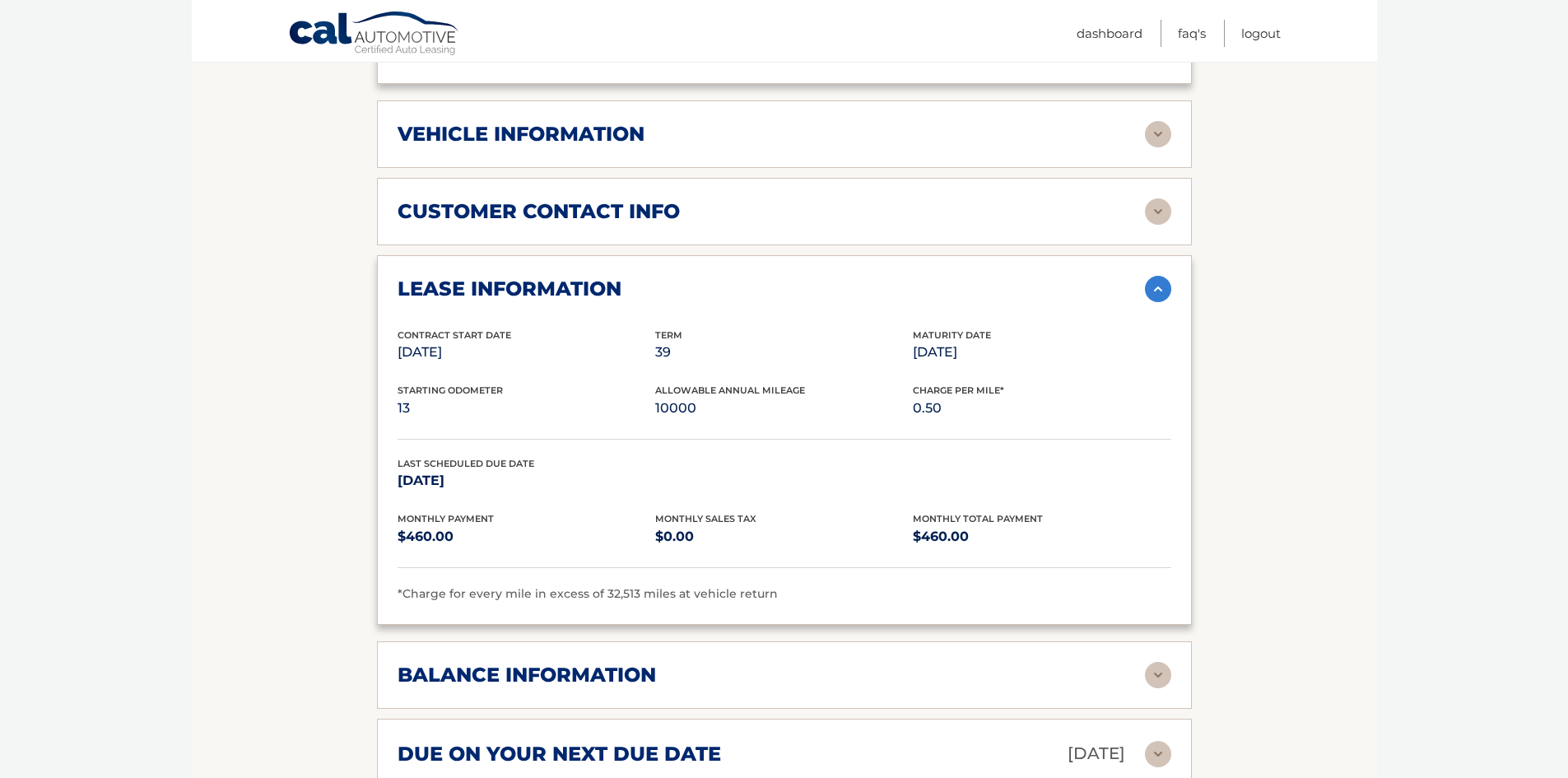
scroll to position [713, 0]
